Goal: Transaction & Acquisition: Purchase product/service

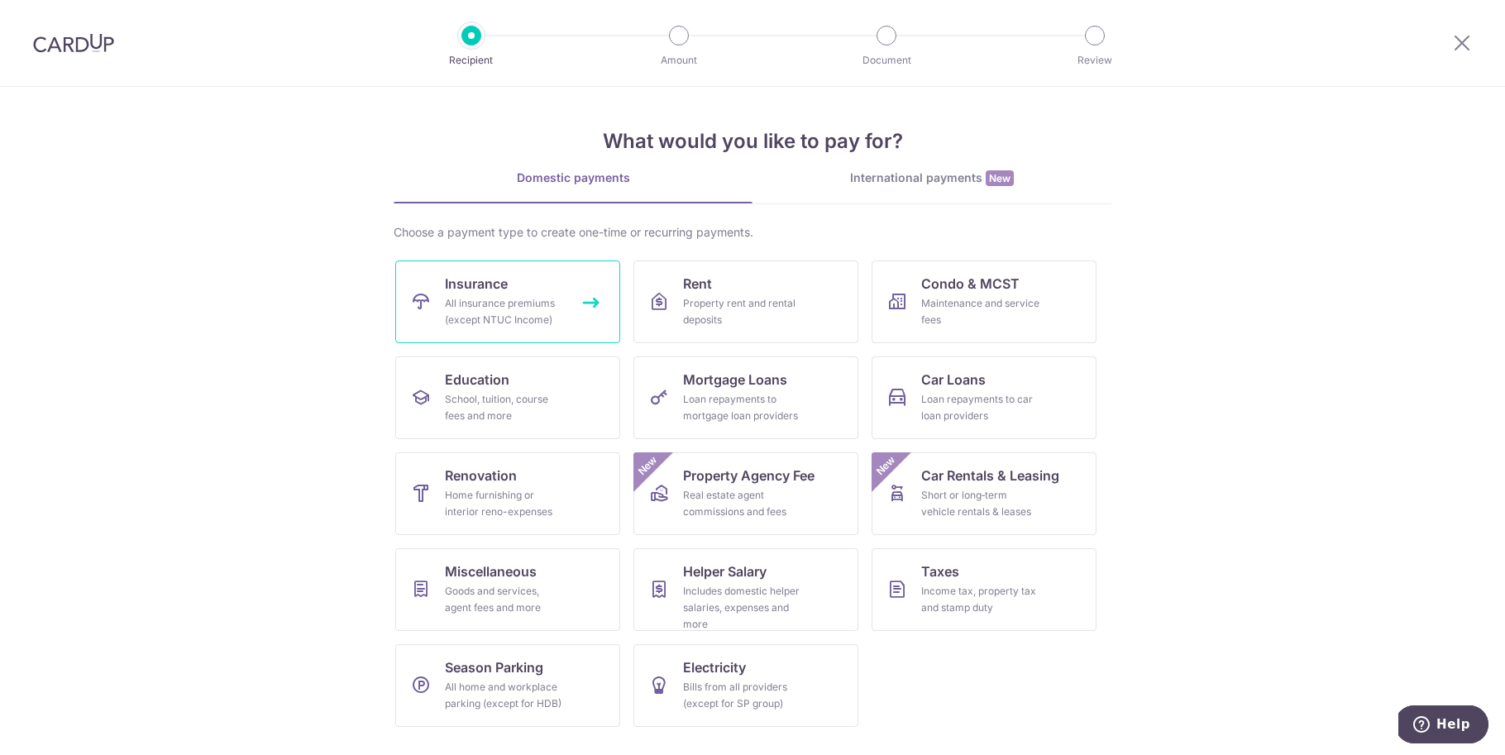
click at [481, 296] on div "All insurance premiums (except NTUC Income)" at bounding box center [504, 311] width 119 height 33
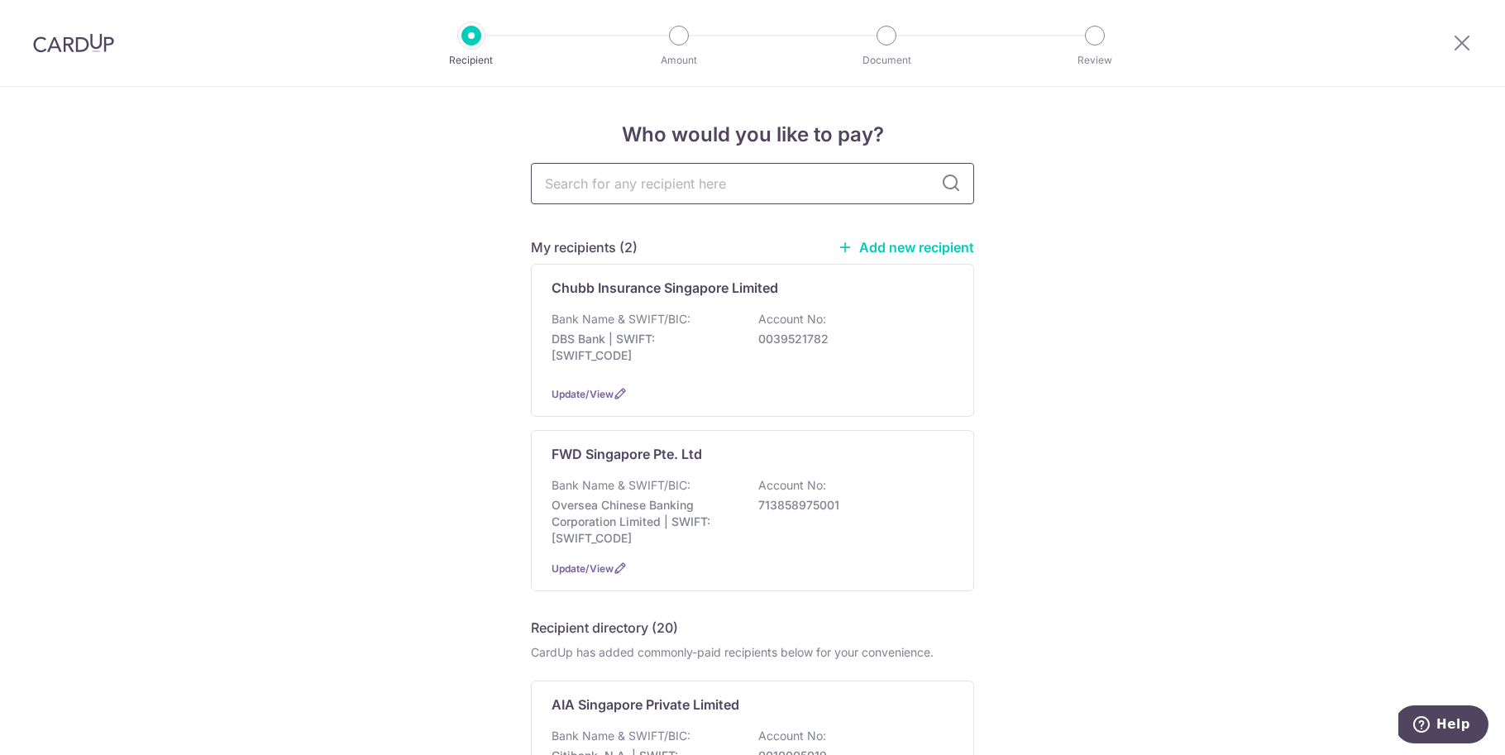
click at [661, 189] on input "text" at bounding box center [752, 183] width 443 height 41
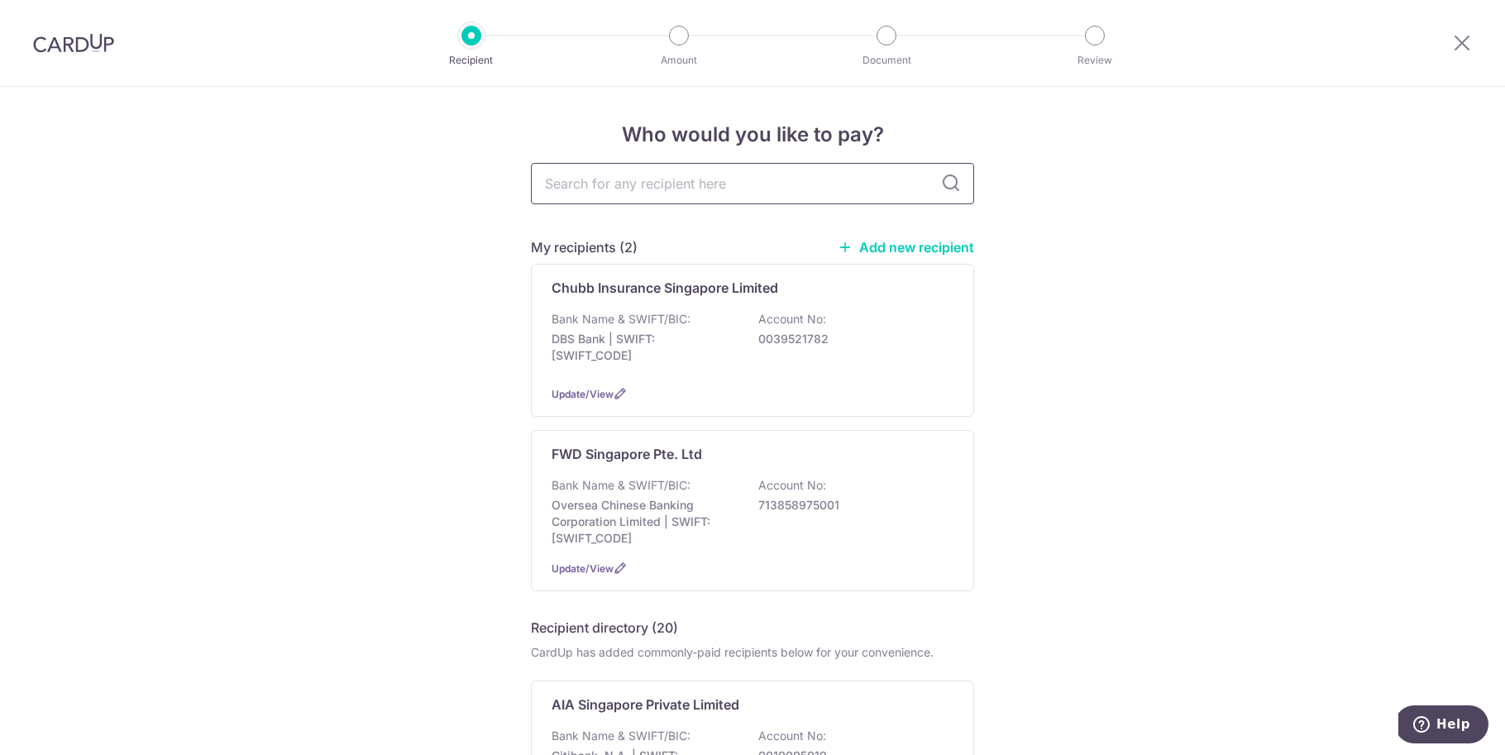
click at [686, 187] on input "text" at bounding box center [752, 183] width 443 height 41
type input "manu"
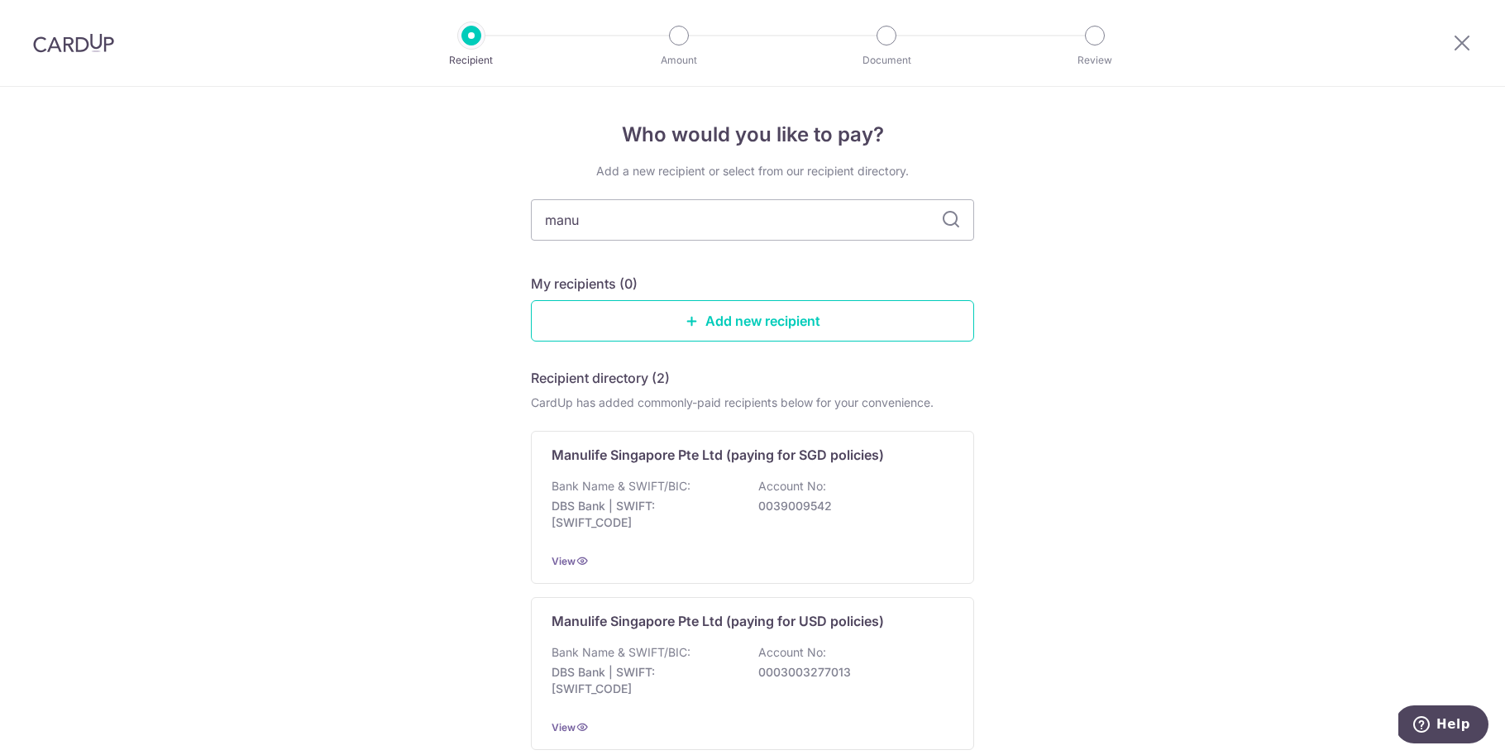
type input "manulife"
click at [1350, 259] on div "Who would you like to pay? Add a new recipient or select from our recipient dir…" at bounding box center [752, 490] width 1505 height 807
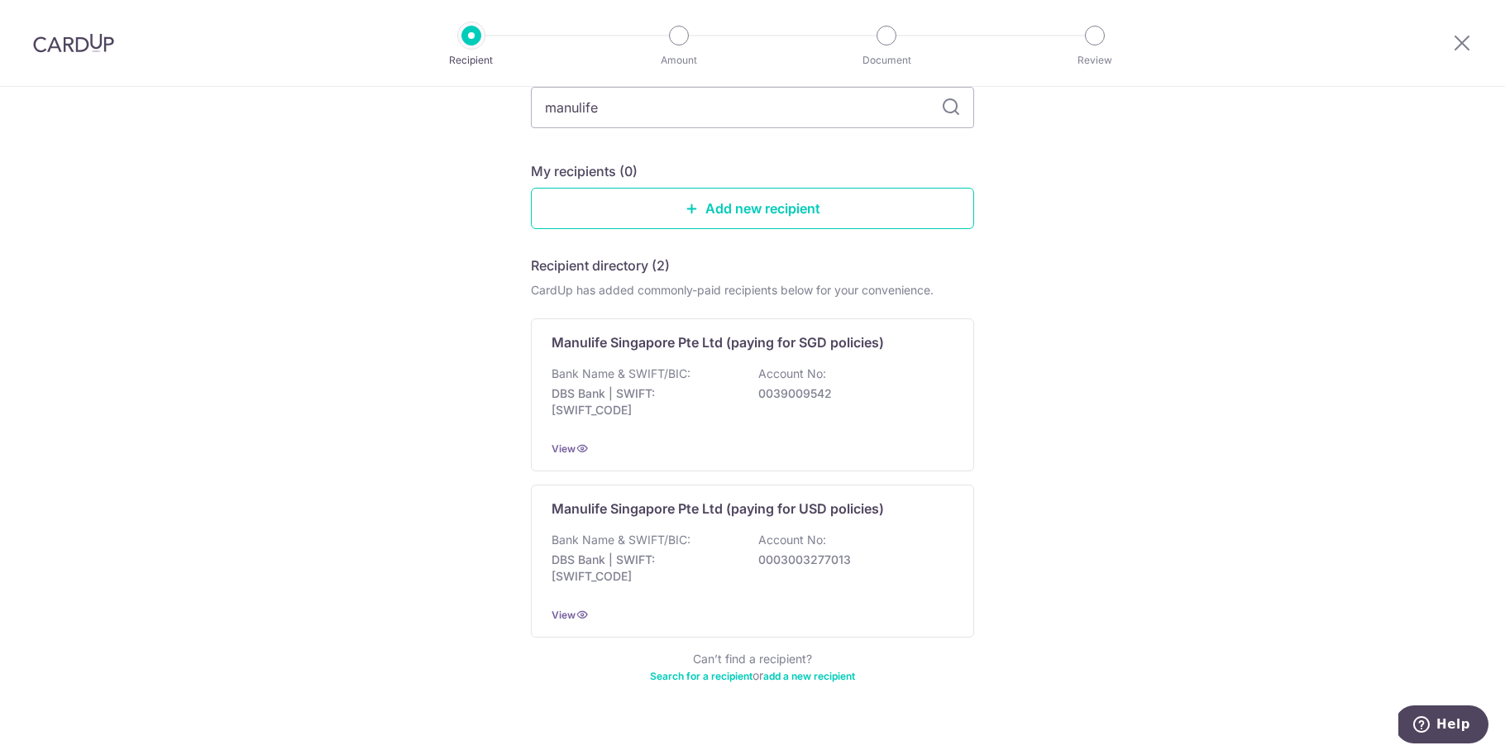
scroll to position [139, 0]
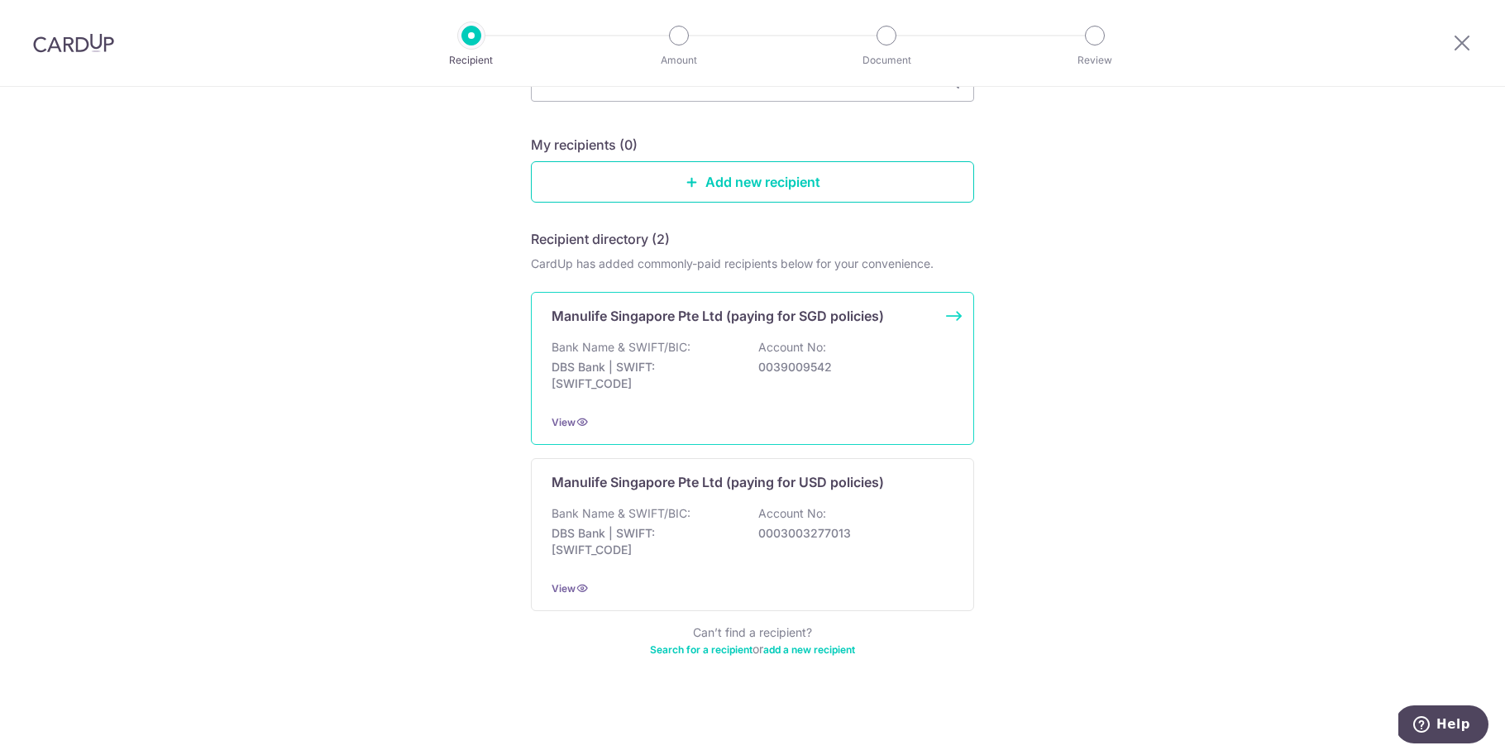
click at [687, 341] on div "Bank Name & SWIFT/BIC: DBS Bank | SWIFT: DBSSSGSGXXX Account No: 0039009542" at bounding box center [753, 369] width 402 height 61
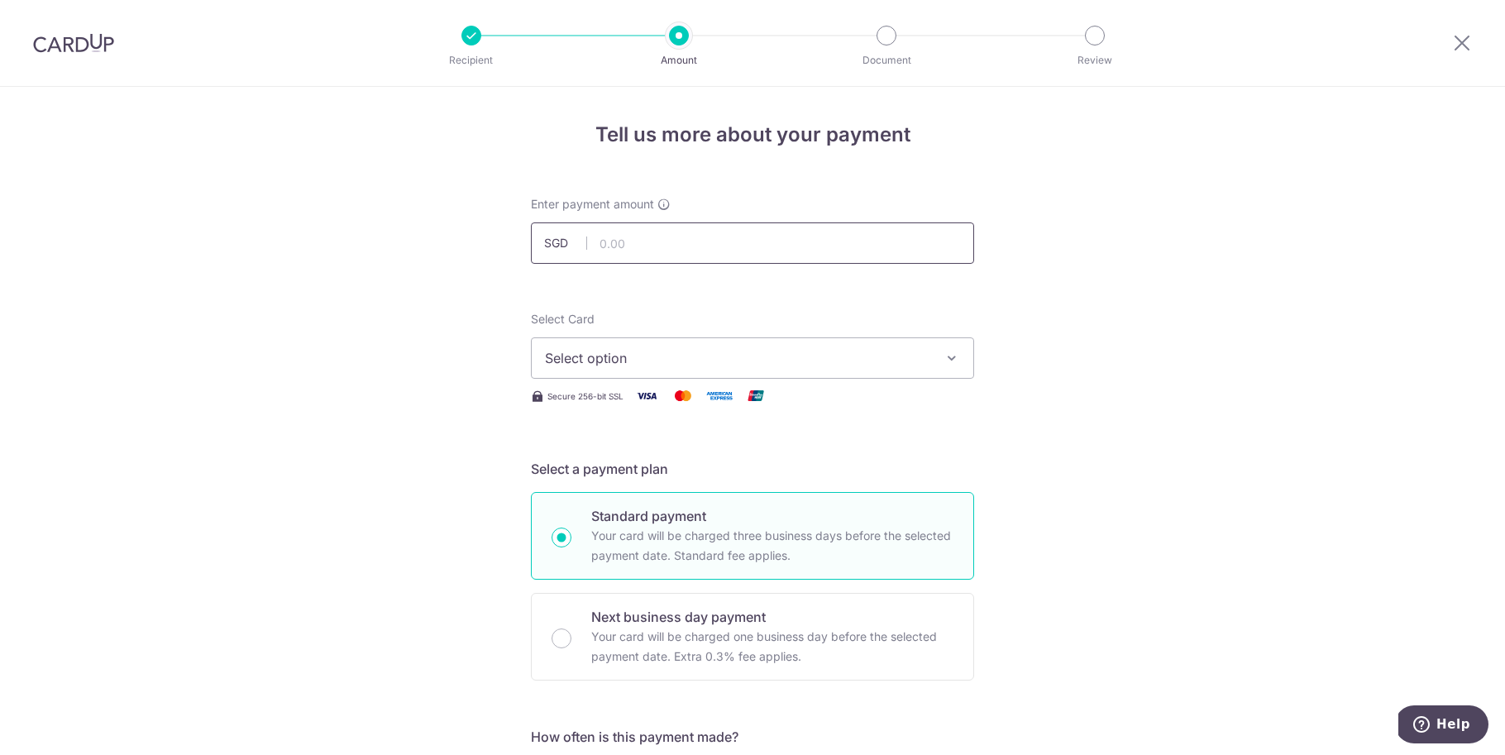
click at [653, 236] on input "text" at bounding box center [752, 242] width 443 height 41
paste input "1452345691"
type input "1452345691"
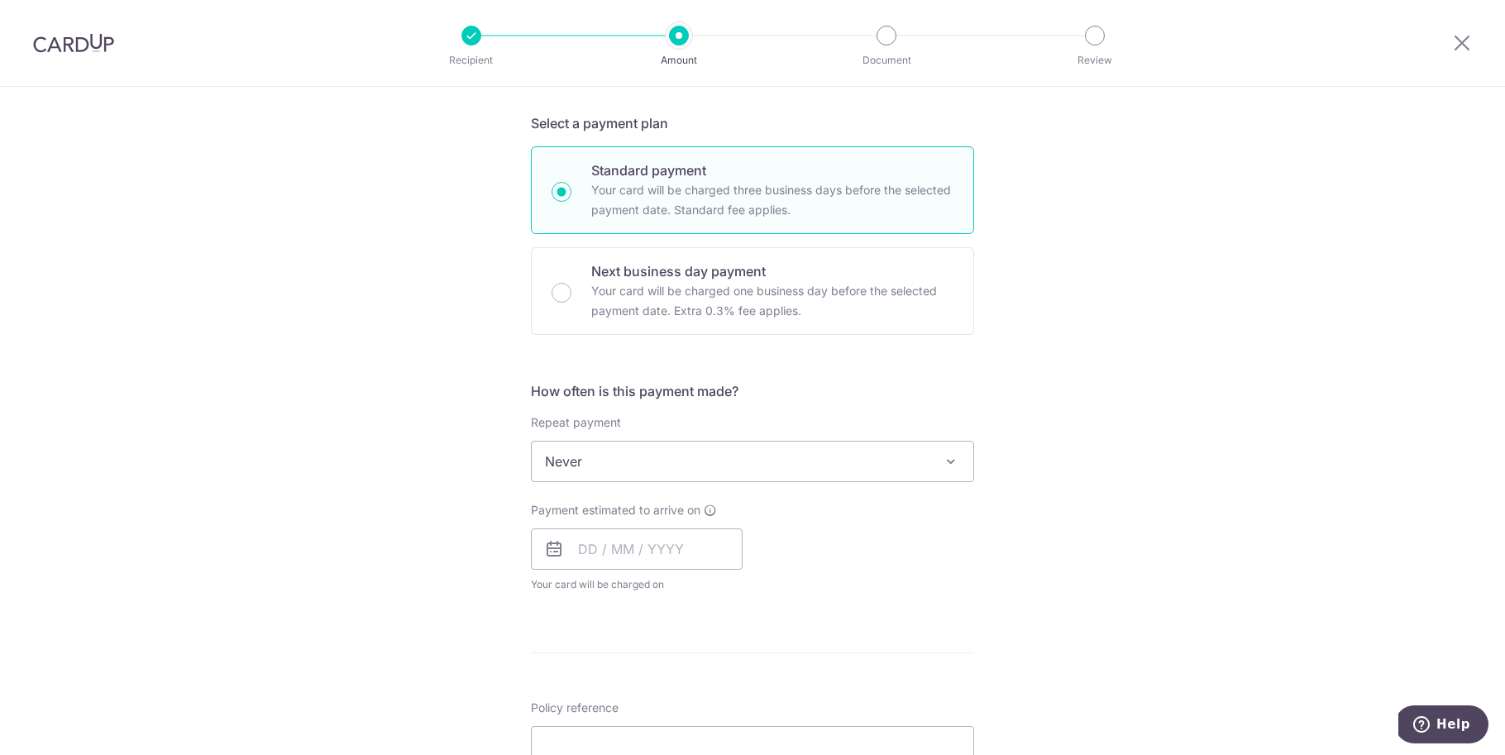
scroll to position [663, 0]
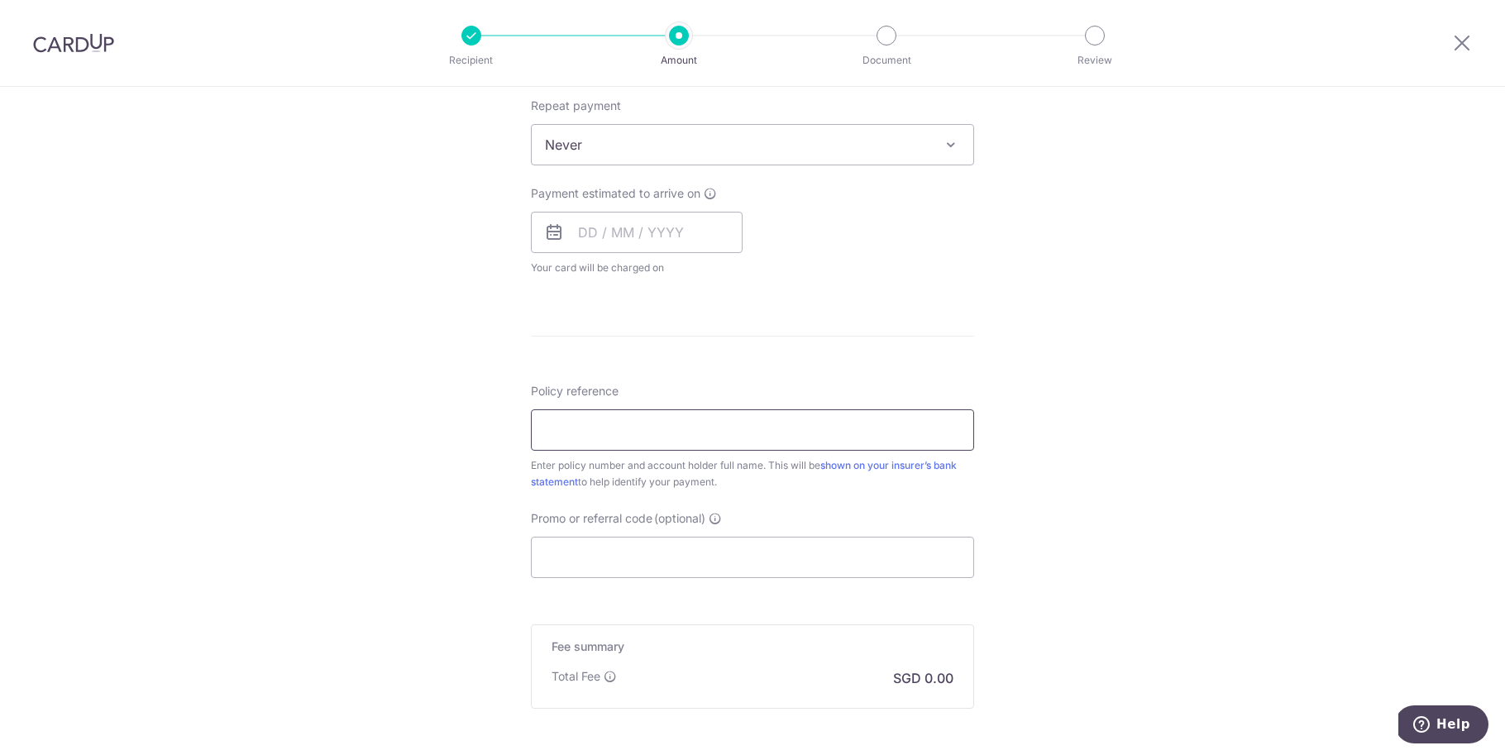
click at [671, 442] on input "Policy reference" at bounding box center [752, 429] width 443 height 41
paste input "1452345691"
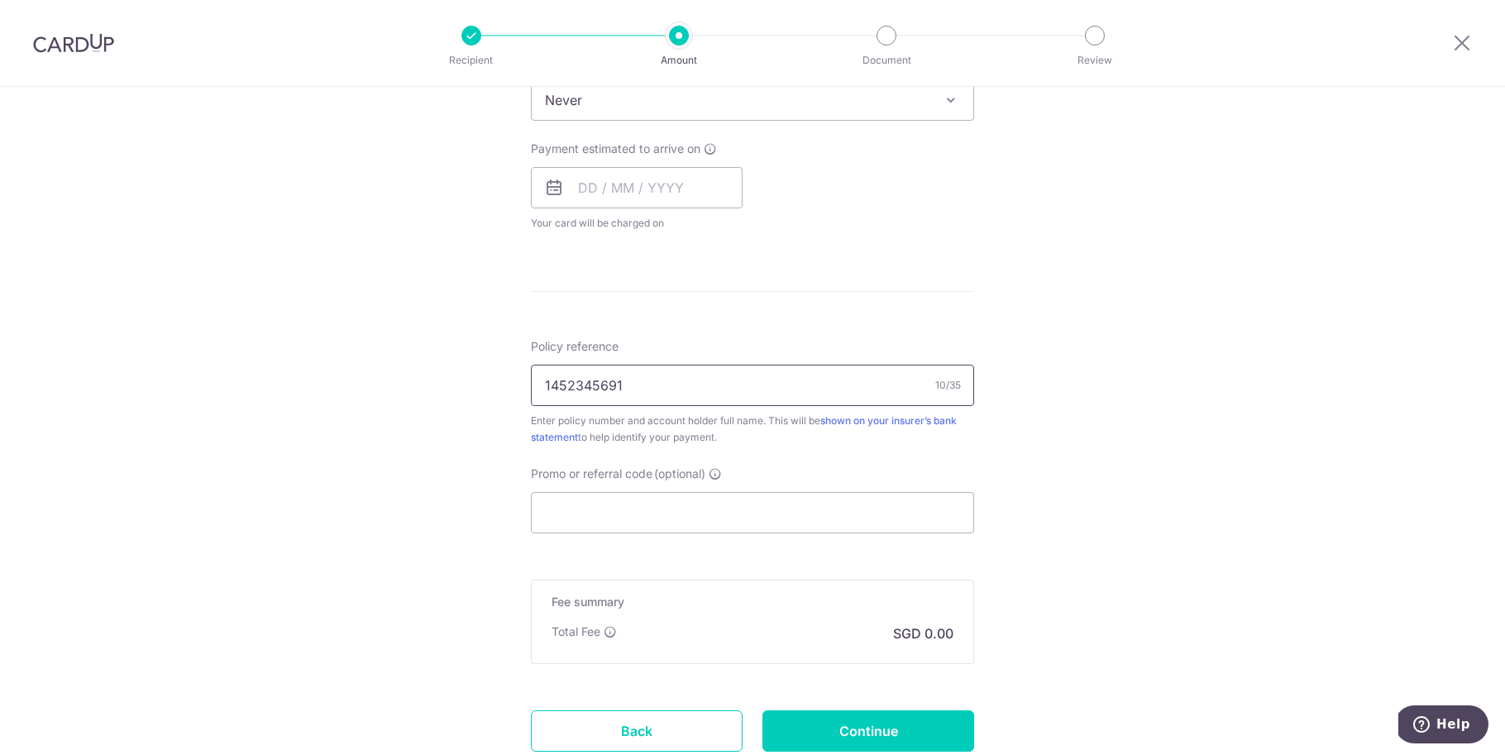
scroll to position [829, 0]
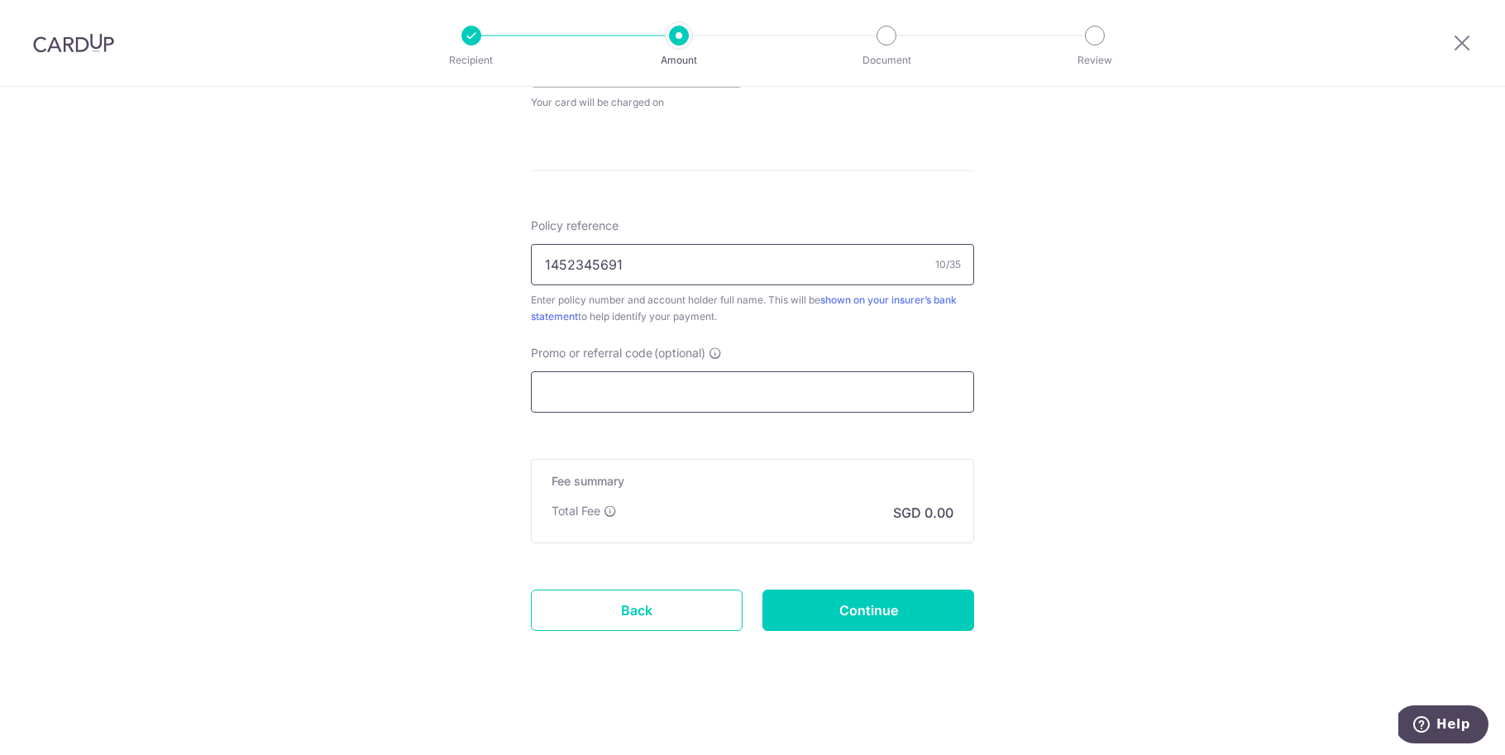
type input "1452345691"
click at [749, 383] on input "Promo or referral code (optional)" at bounding box center [752, 391] width 443 height 41
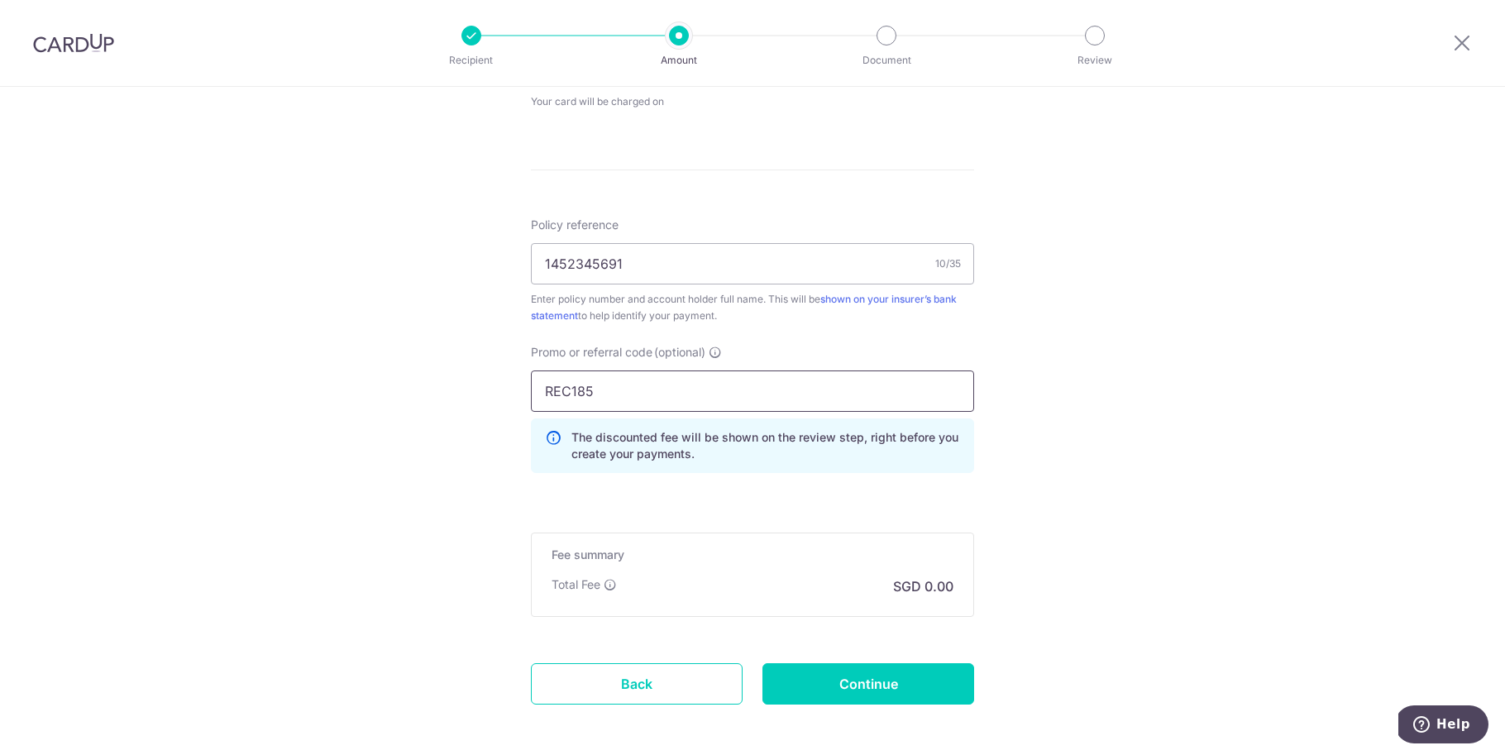
type input "REC185"
click at [1261, 356] on div "Tell us more about your payment Enter payment amount SGD Select Card Select opt…" at bounding box center [752, 43] width 1505 height 1571
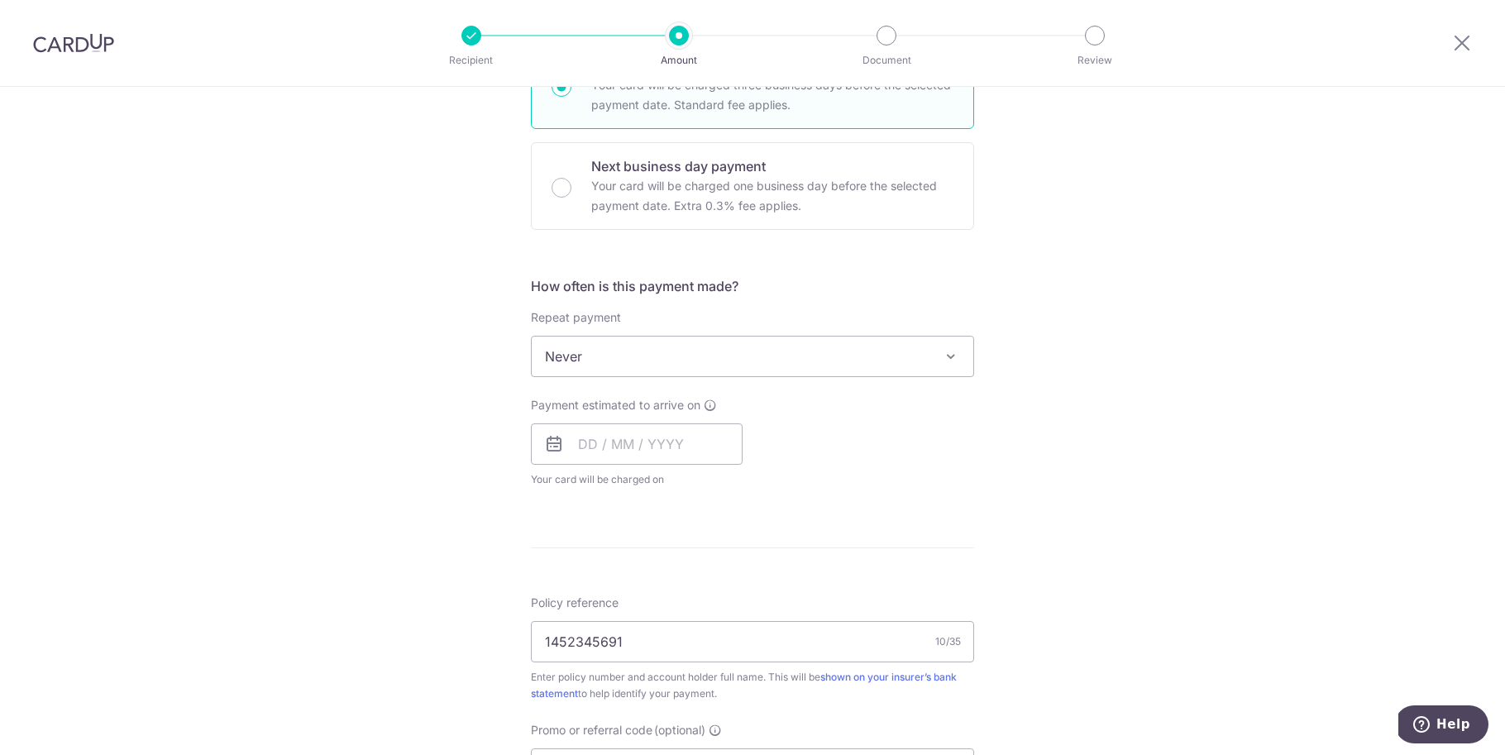
scroll to position [328, 0]
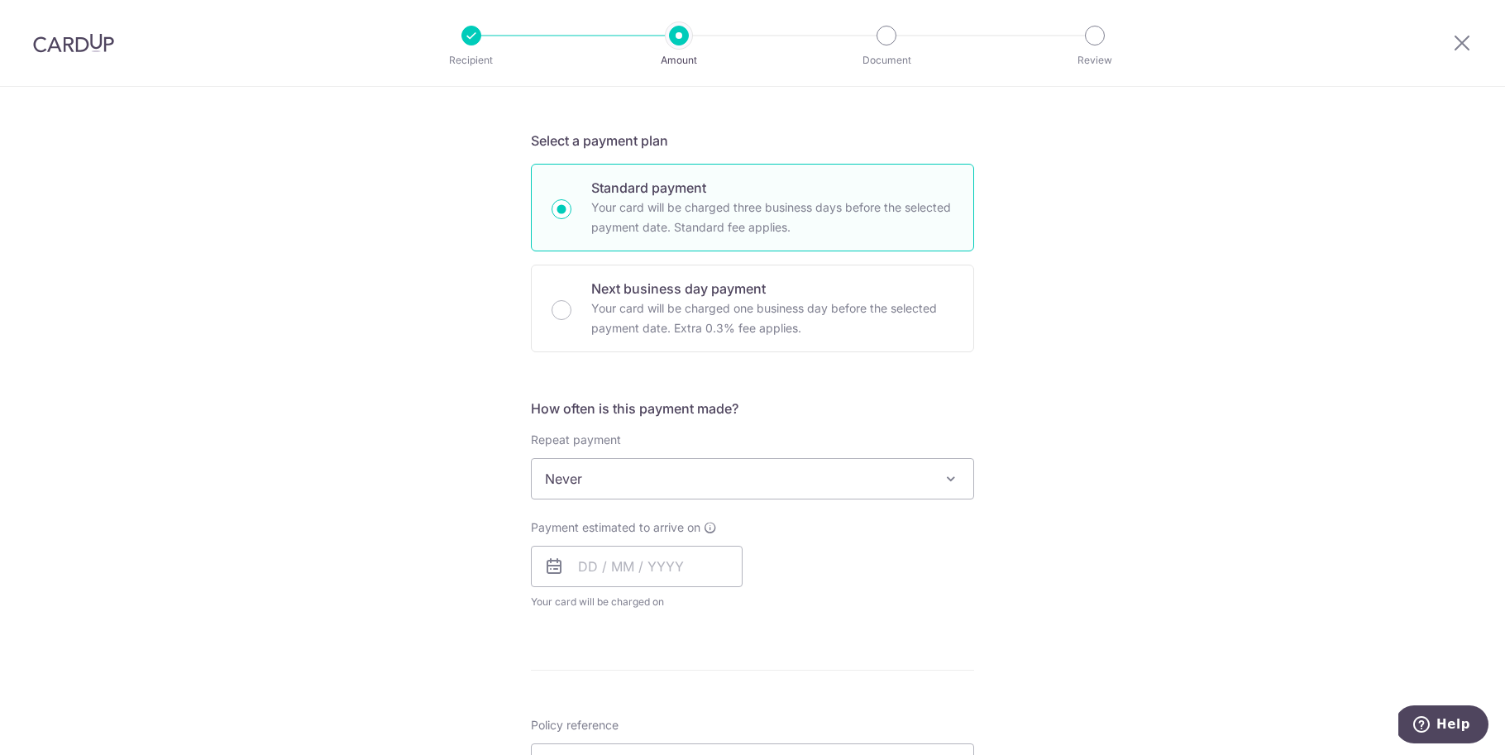
click at [763, 500] on div "How often is this payment made? Repeat payment Never Every week Every month Eve…" at bounding box center [752, 511] width 443 height 225
click at [775, 490] on span "Never" at bounding box center [753, 479] width 442 height 40
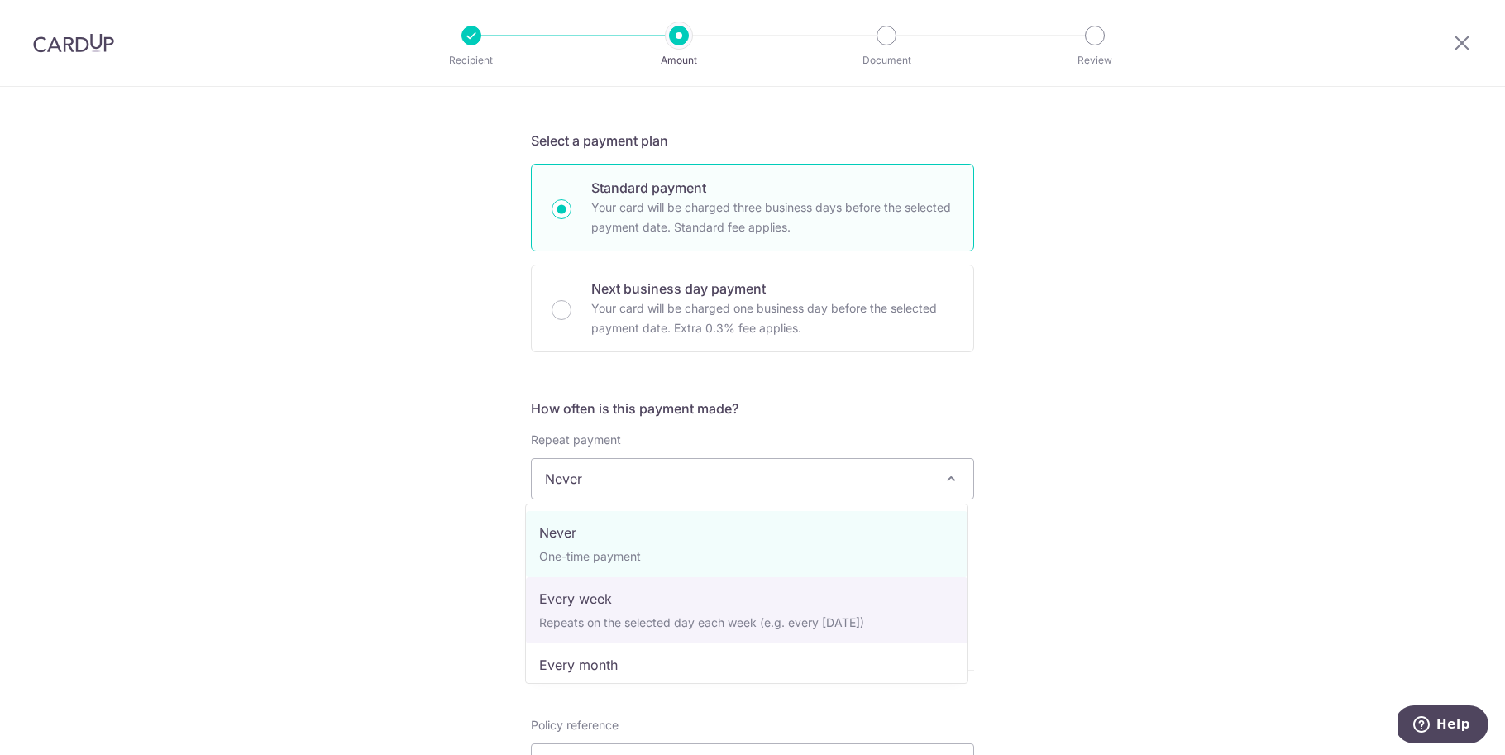
select select "2"
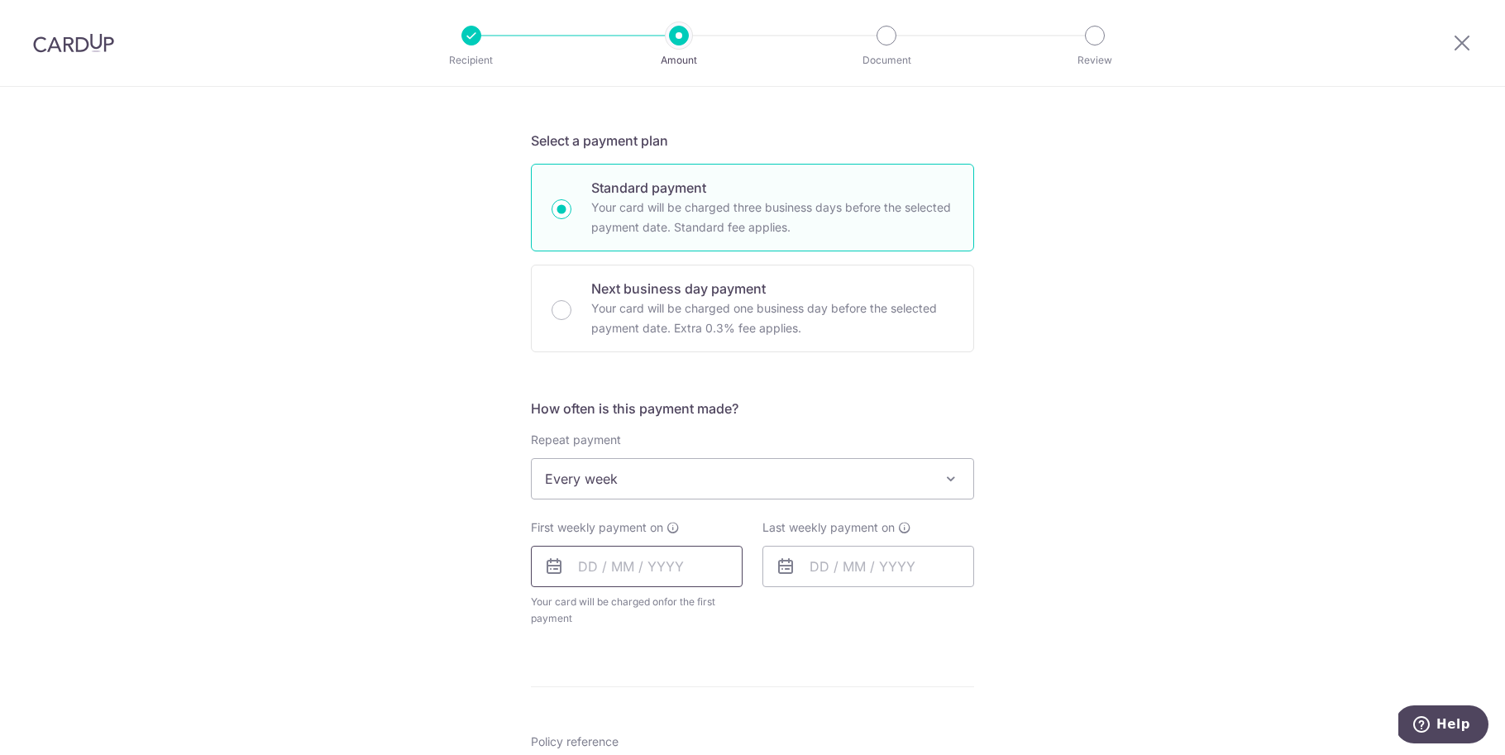
click at [675, 571] on input "text" at bounding box center [637, 566] width 212 height 41
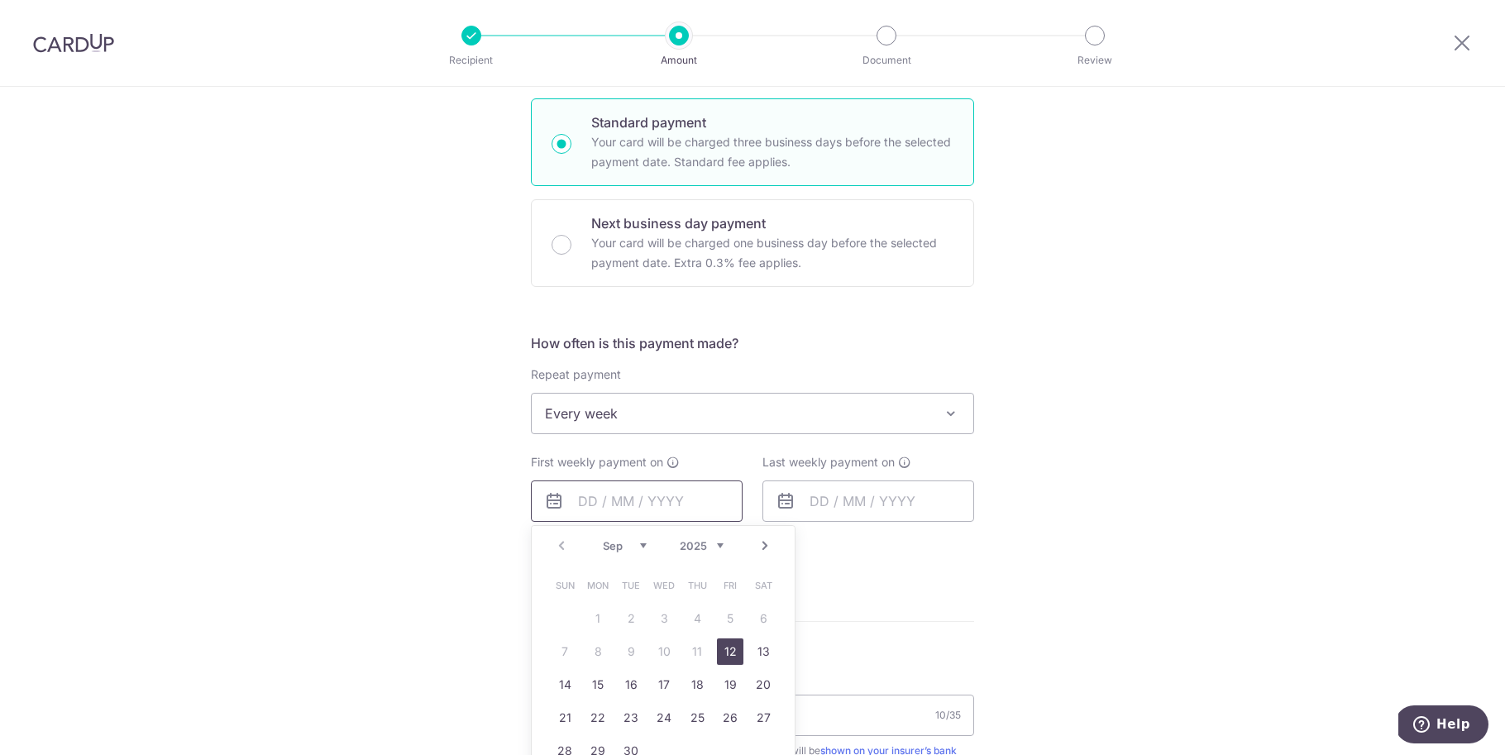
scroll to position [407, 0]
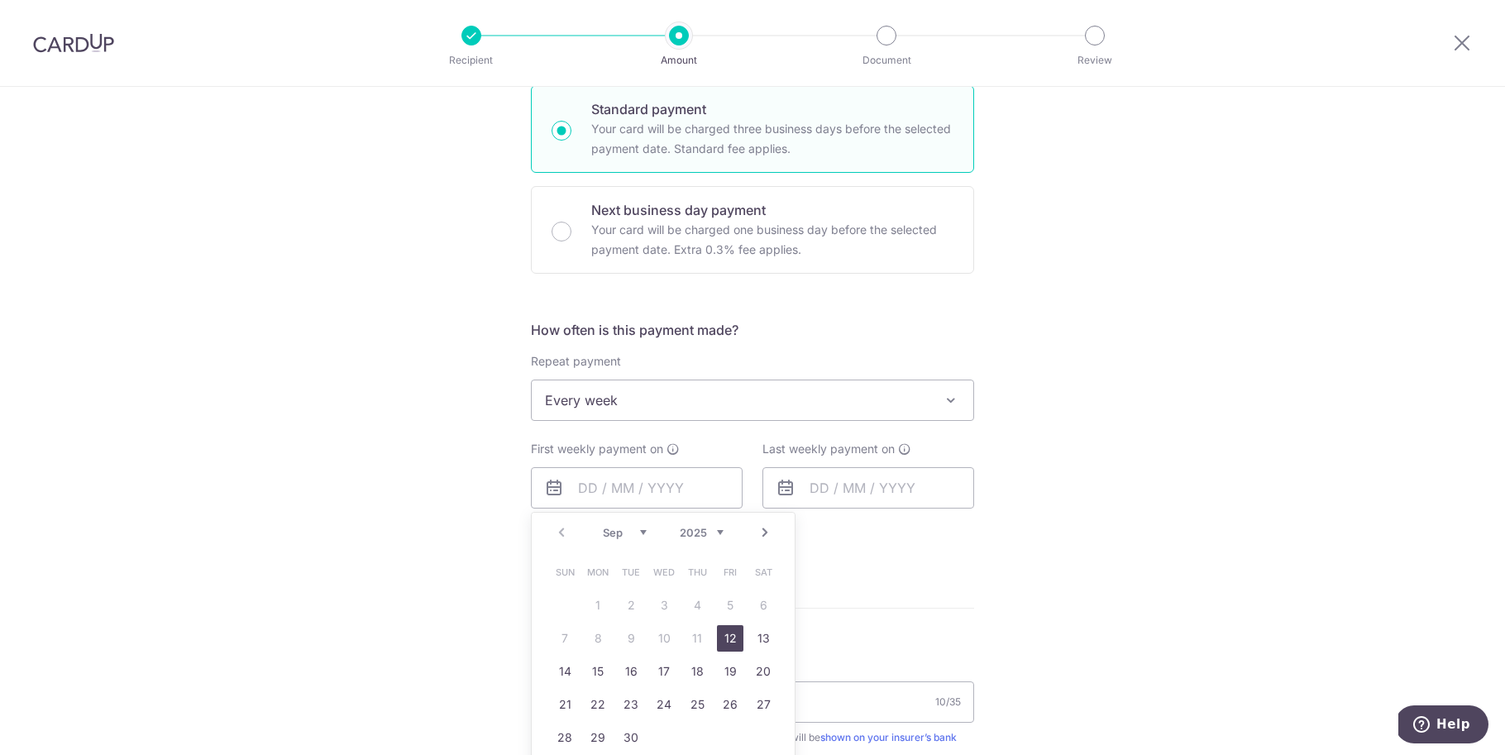
click at [722, 639] on link "12" at bounding box center [730, 638] width 26 height 26
type input "[DATE]"
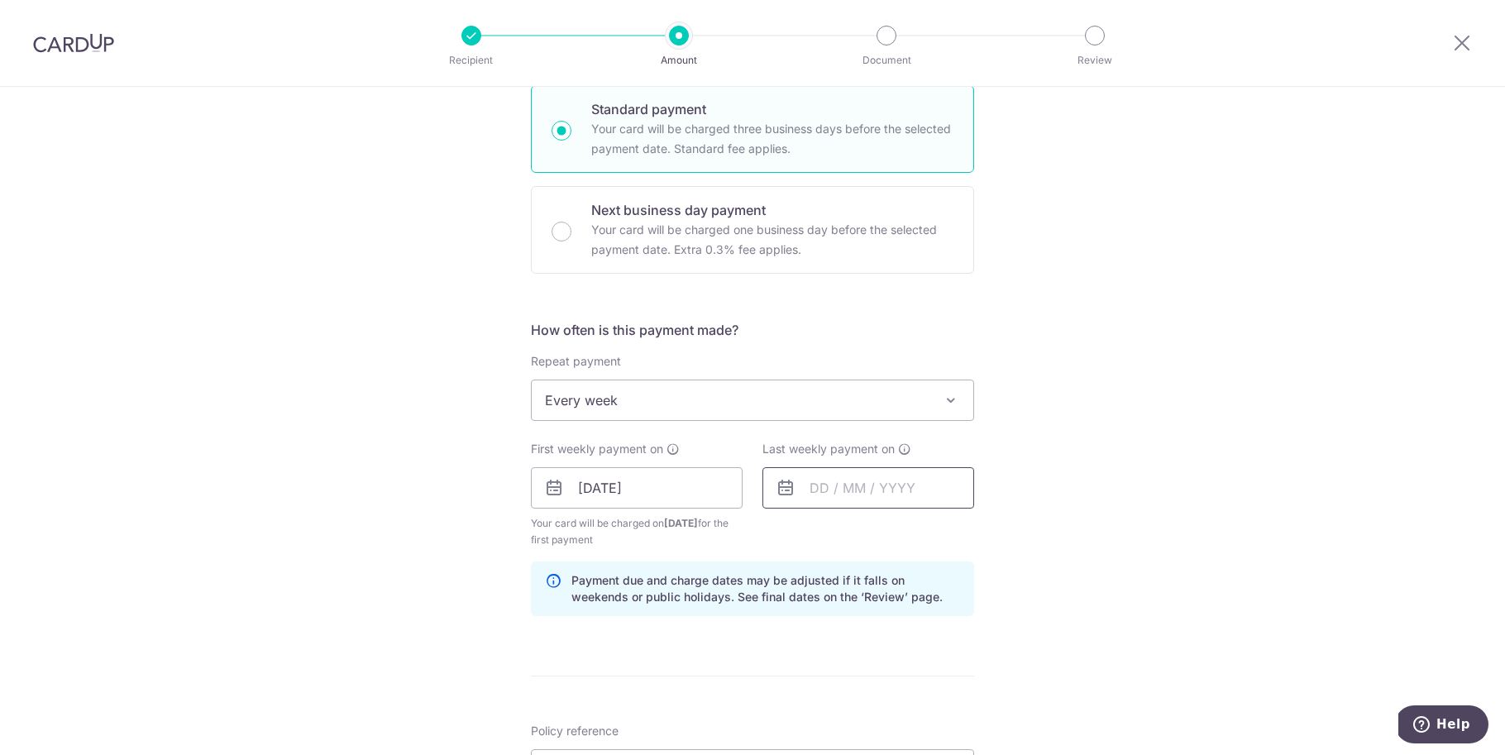
click at [832, 487] on input "text" at bounding box center [869, 487] width 212 height 41
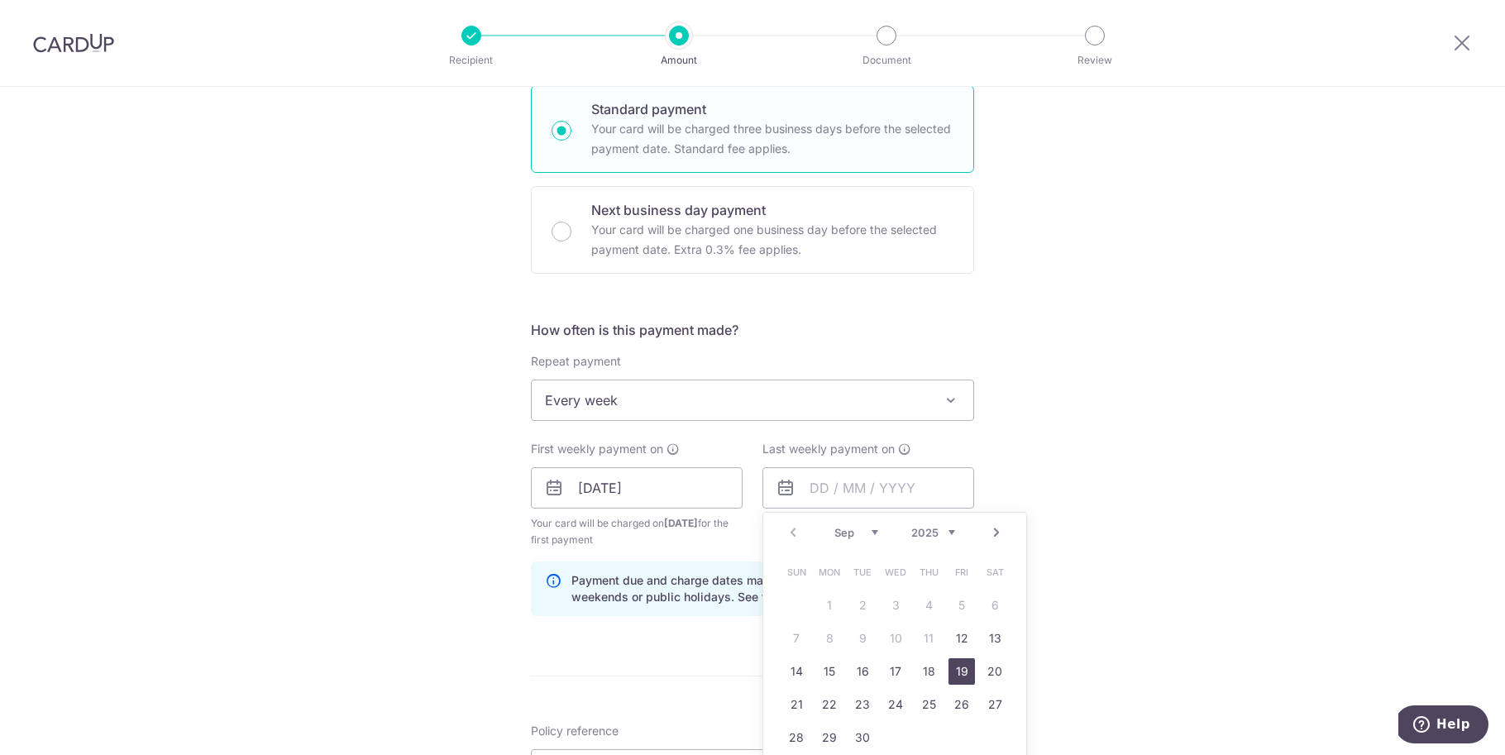
click at [958, 671] on link "19" at bounding box center [962, 671] width 26 height 26
type input "[DATE]"
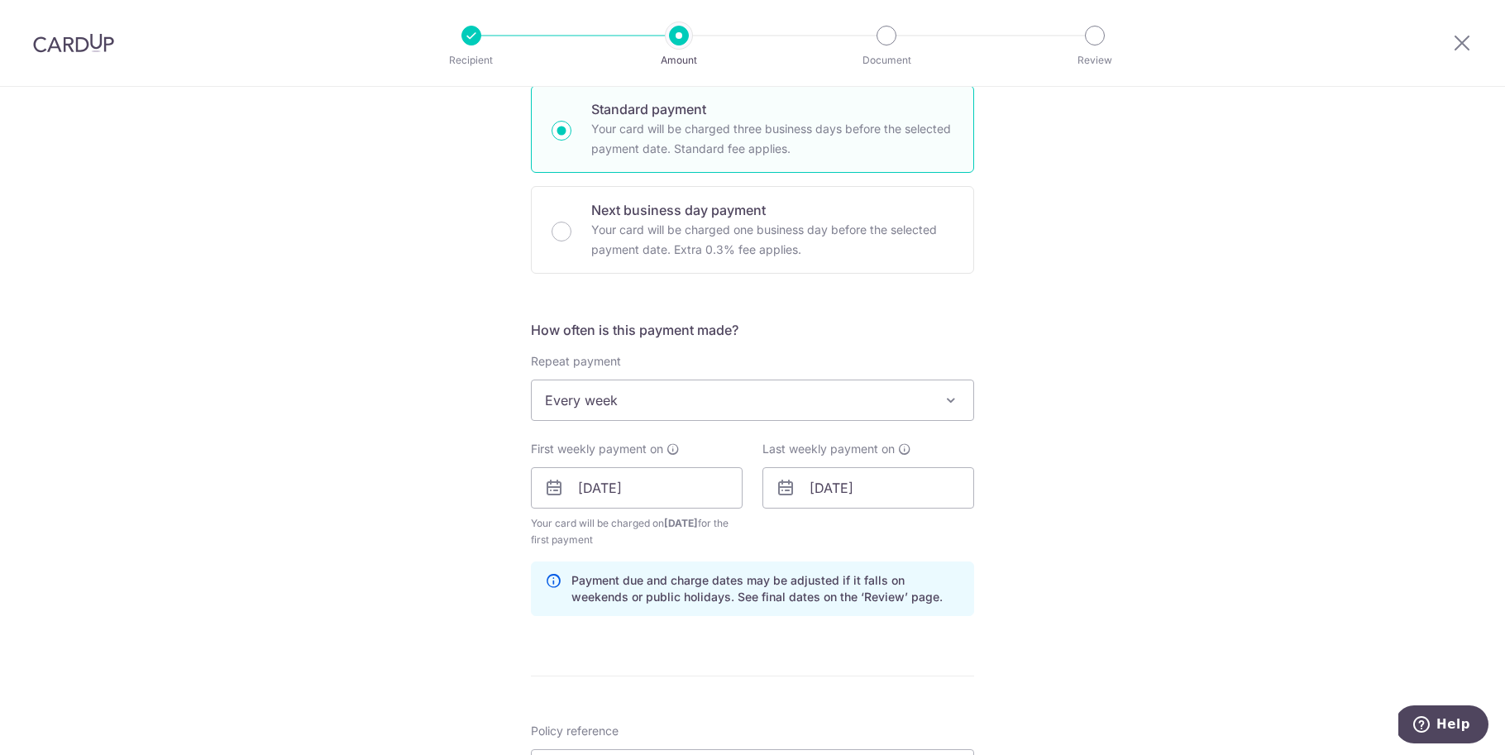
click at [1150, 500] on div "Tell us more about your payment Enter payment amount SGD Select Card Select opt…" at bounding box center [752, 507] width 1505 height 1655
click at [796, 502] on input "[DATE]" at bounding box center [869, 487] width 212 height 41
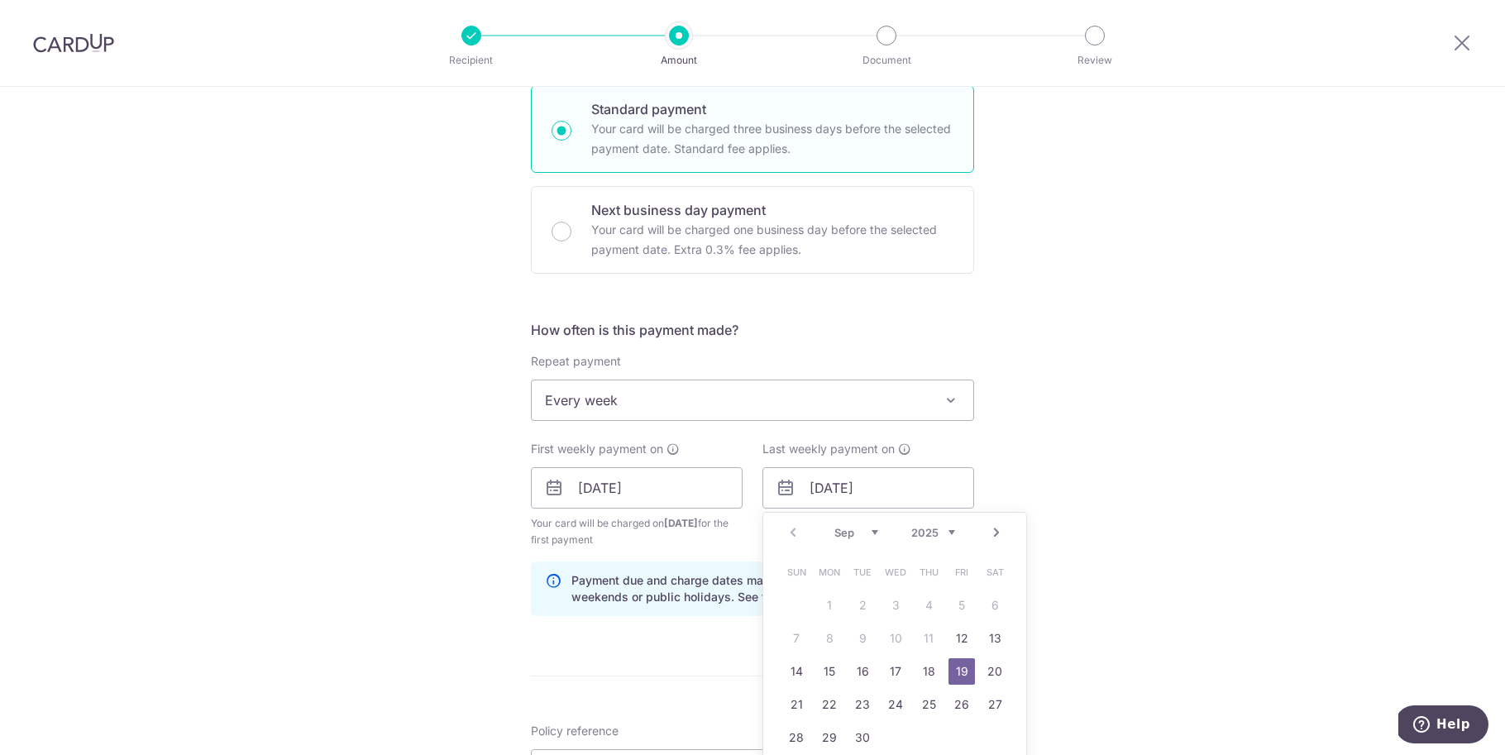
click at [1161, 391] on div "Tell us more about your payment Enter payment amount SGD Select Card Select opt…" at bounding box center [752, 507] width 1505 height 1655
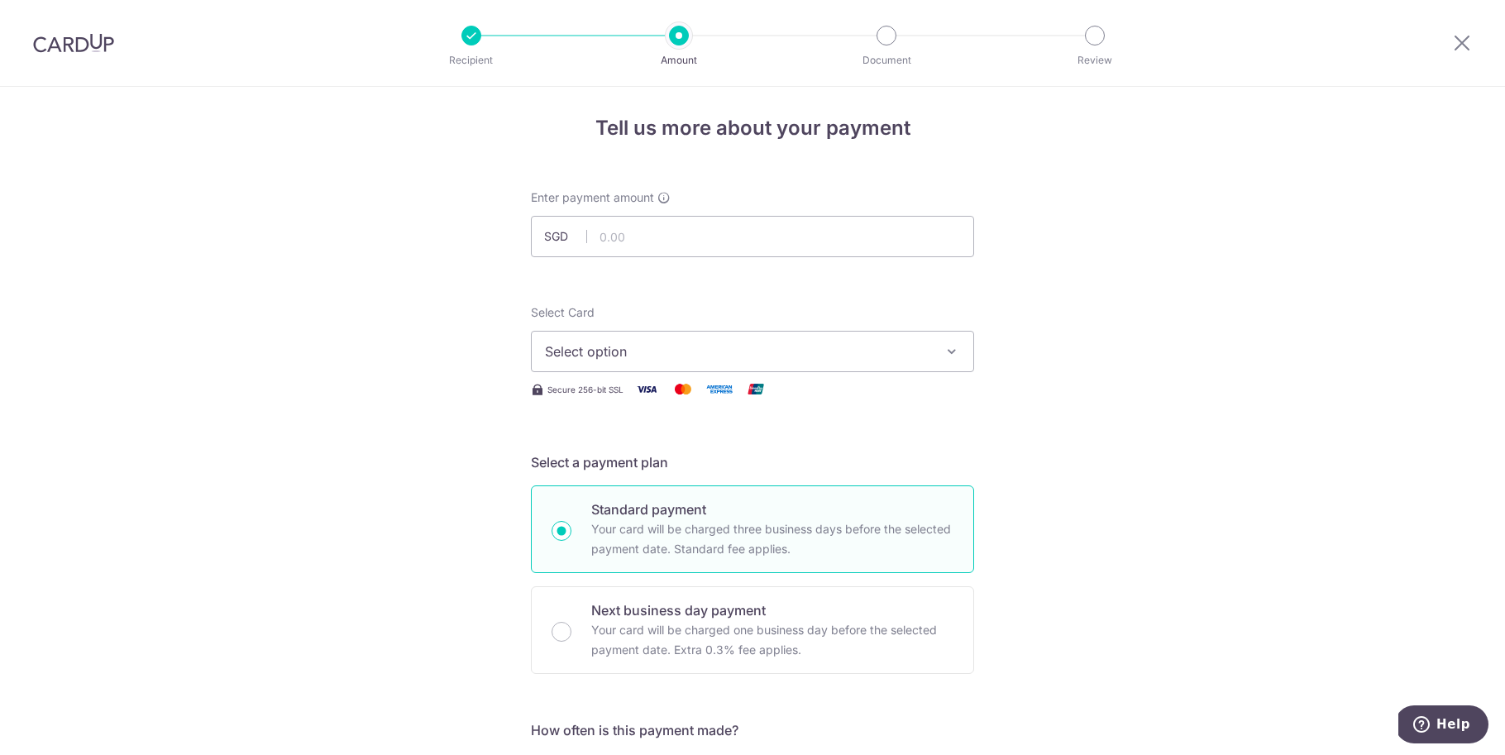
scroll to position [0, 0]
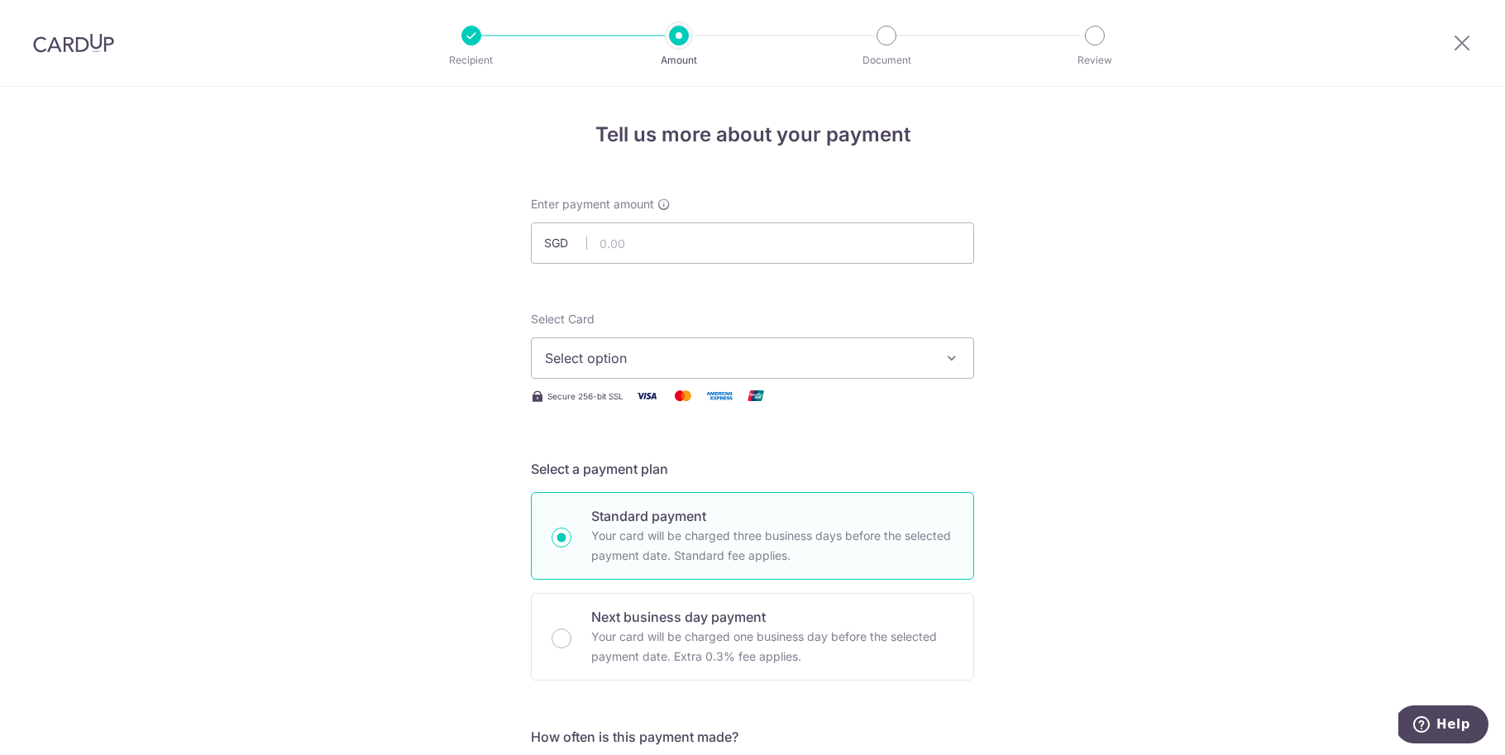
click at [792, 348] on span "Select option" at bounding box center [737, 358] width 385 height 20
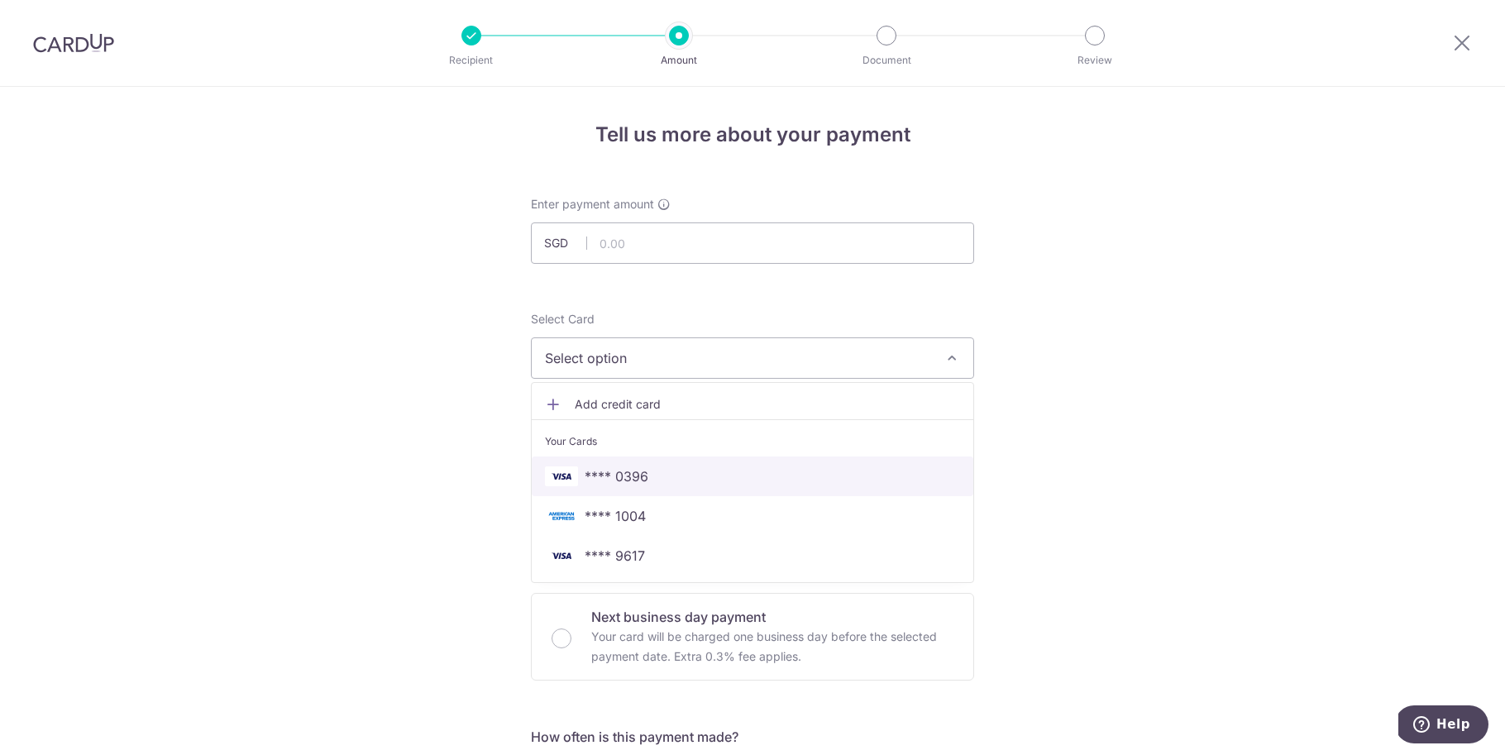
click at [634, 475] on span "**** 0396" at bounding box center [617, 476] width 64 height 20
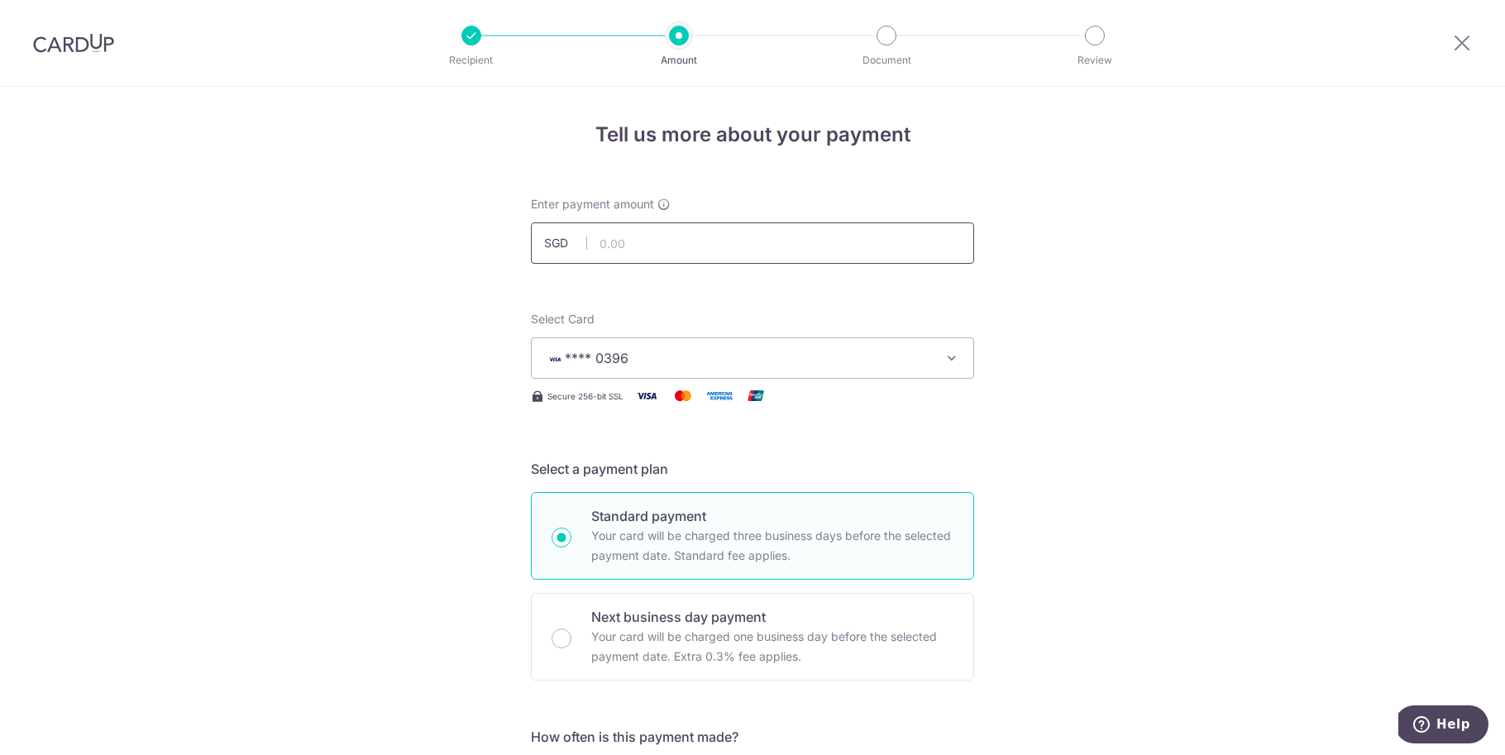
click at [672, 246] on input "text" at bounding box center [752, 242] width 443 height 41
type input "6,000.00"
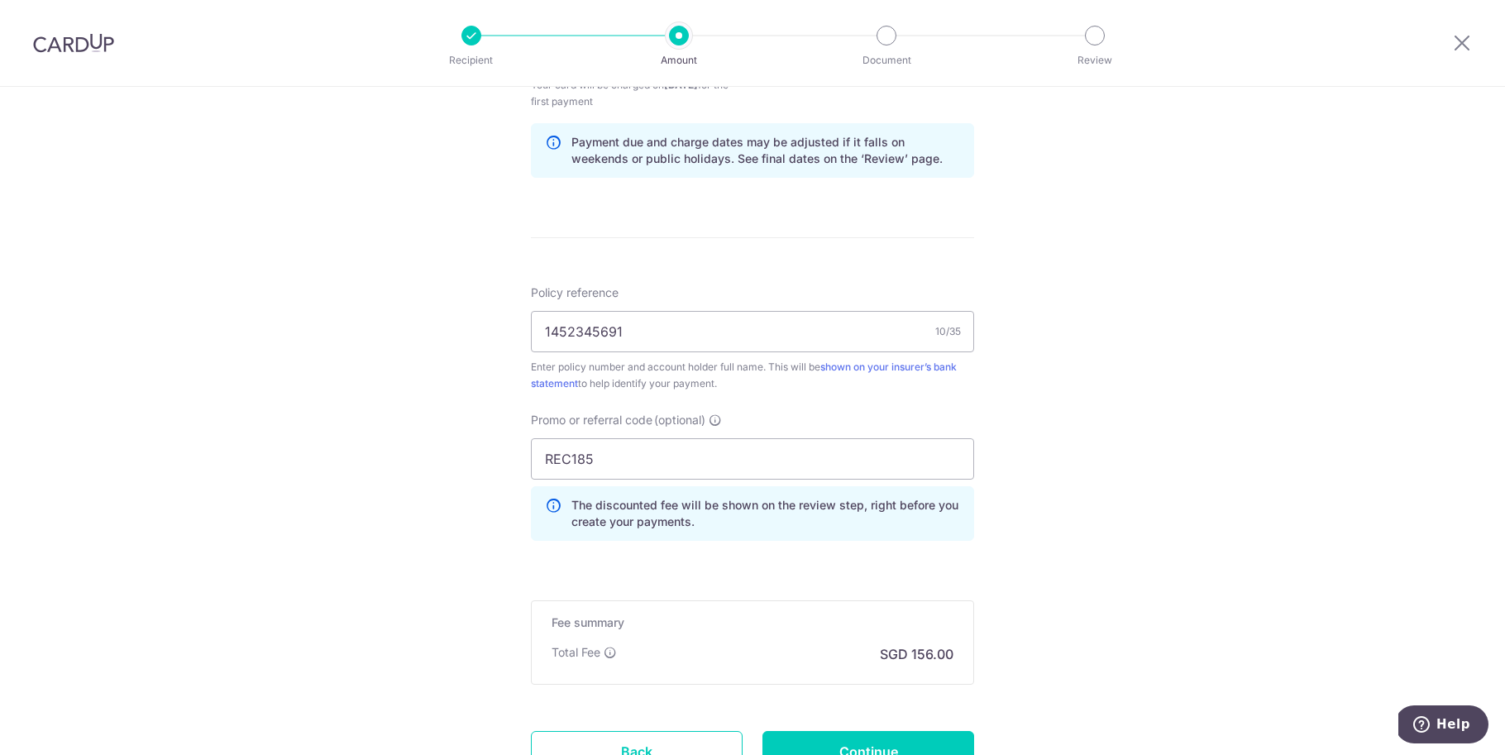
scroll to position [989, 0]
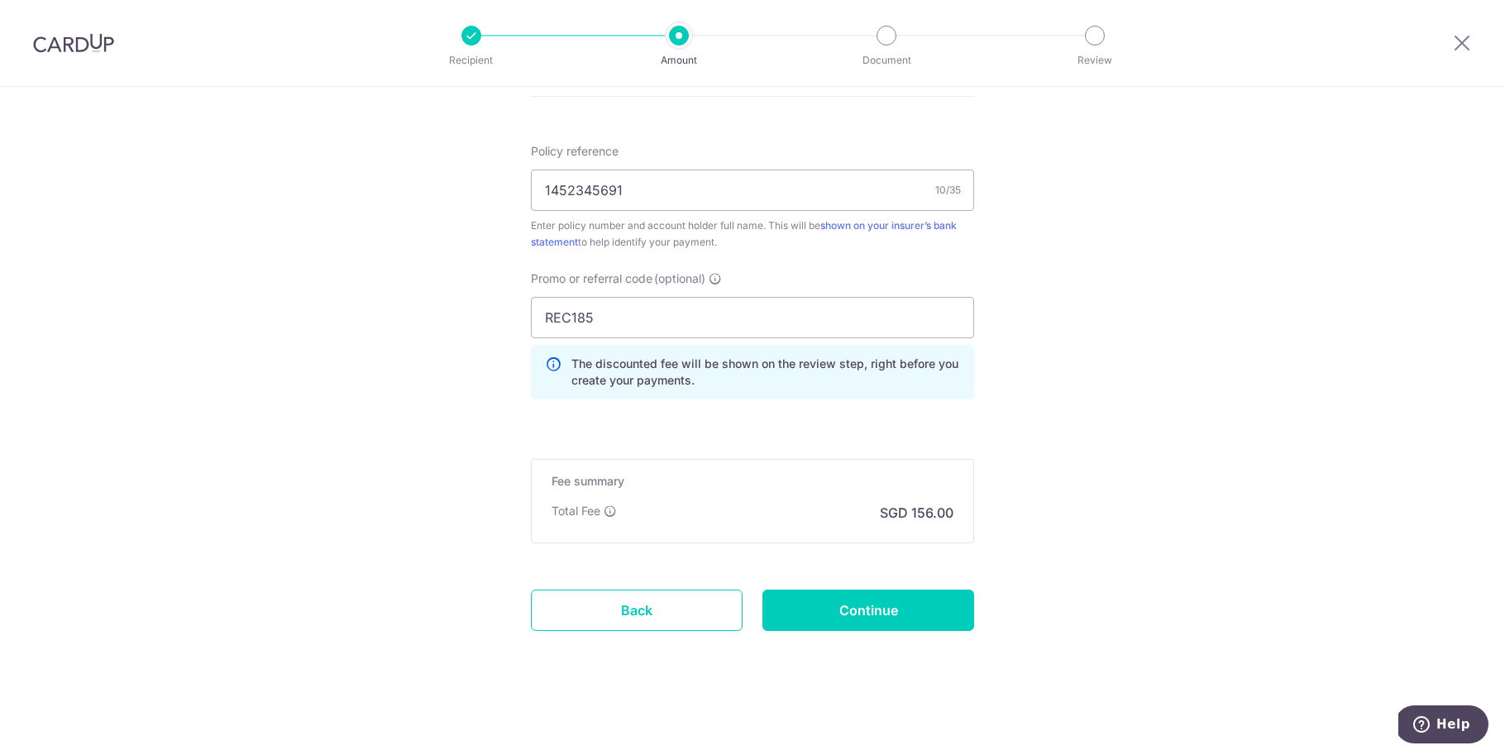
click at [896, 605] on input "Continue" at bounding box center [869, 610] width 212 height 41
type input "Create Schedule"
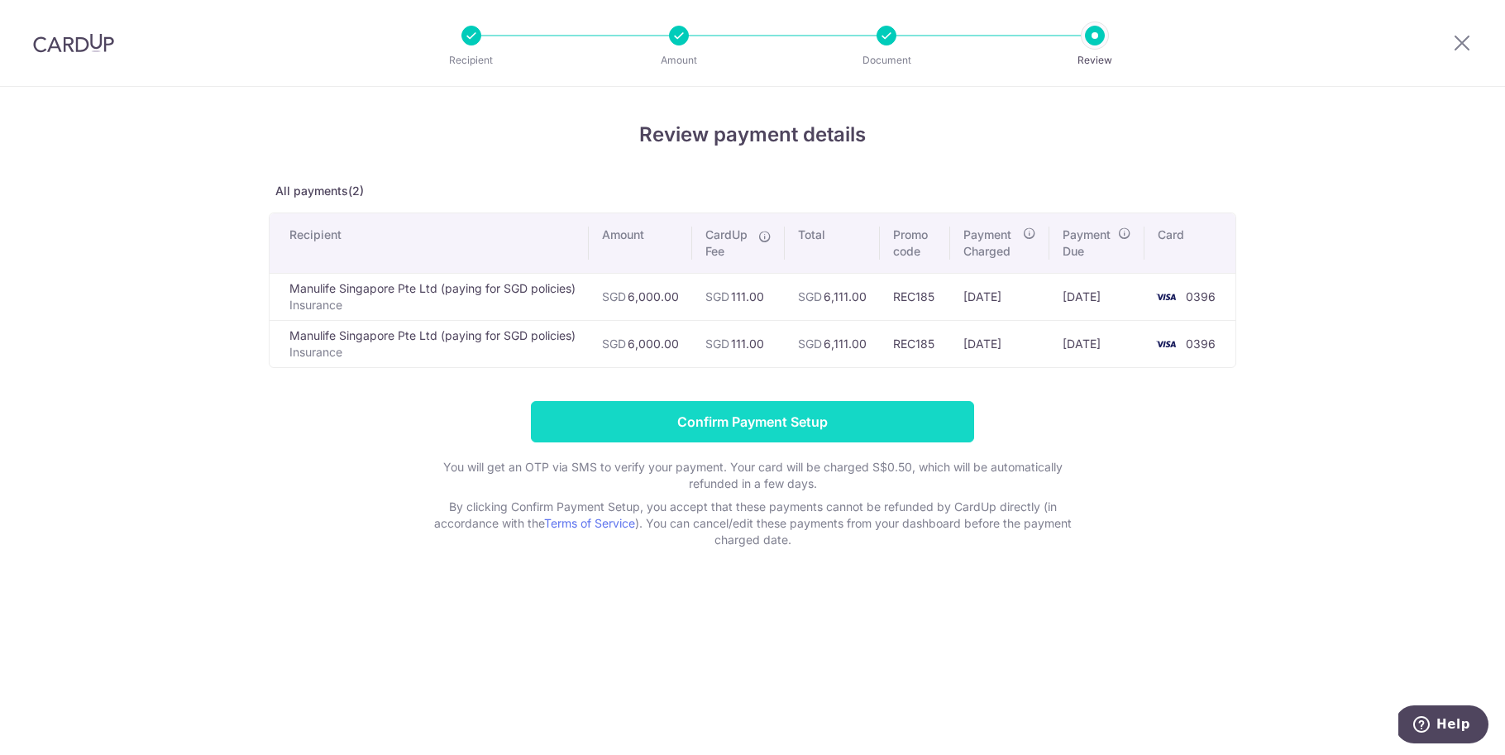
click at [758, 423] on input "Confirm Payment Setup" at bounding box center [752, 421] width 443 height 41
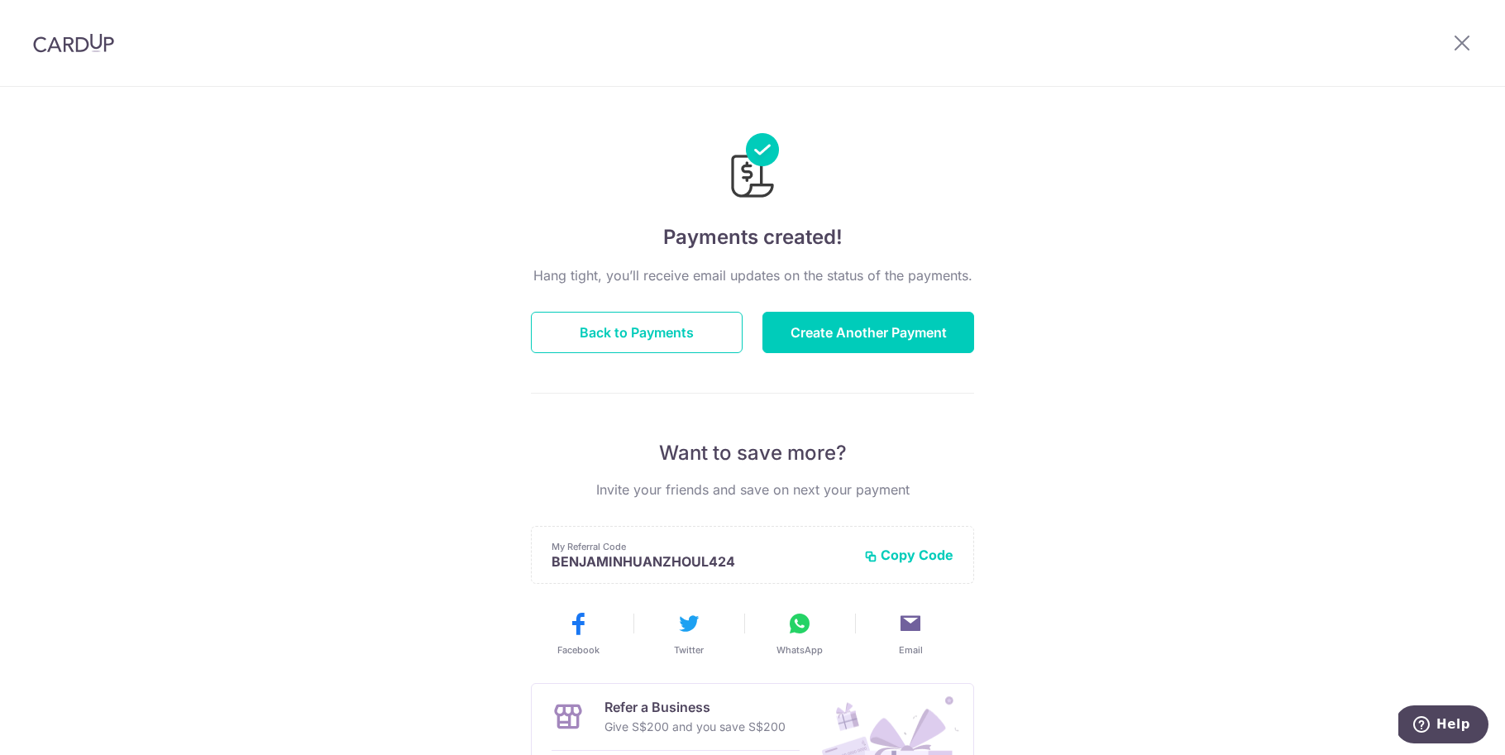
click at [1474, 55] on div at bounding box center [1462, 43] width 86 height 86
drag, startPoint x: 1446, startPoint y: 25, endPoint x: 1461, endPoint y: 42, distance: 22.9
click at [1446, 25] on div at bounding box center [1462, 43] width 86 height 86
click at [1462, 42] on icon at bounding box center [1462, 42] width 20 height 21
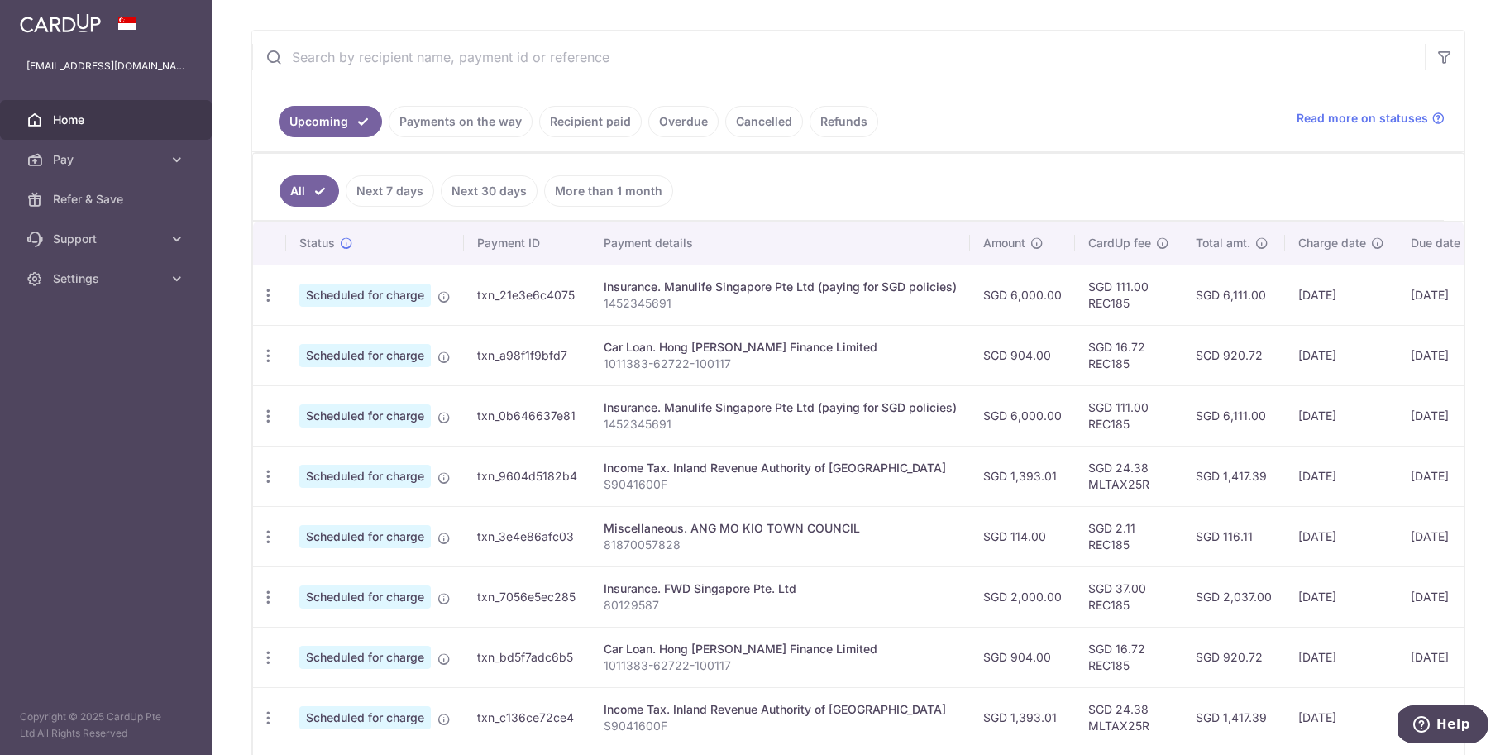
scroll to position [285, 0]
